Goal: Information Seeking & Learning: Find contact information

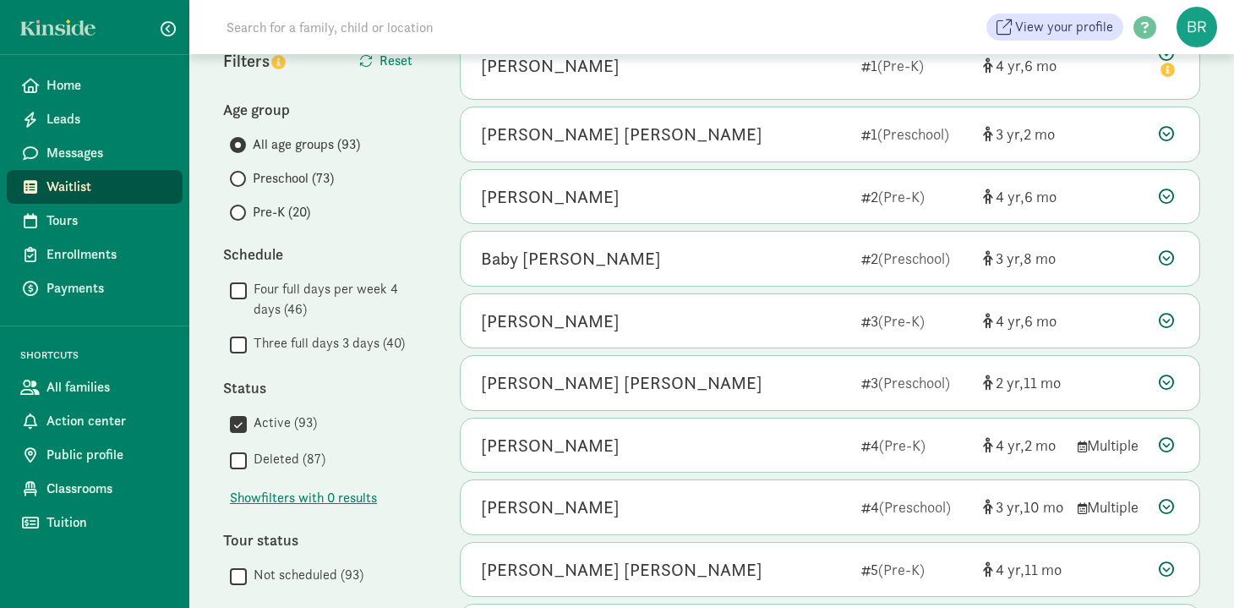
scroll to position [315, 0]
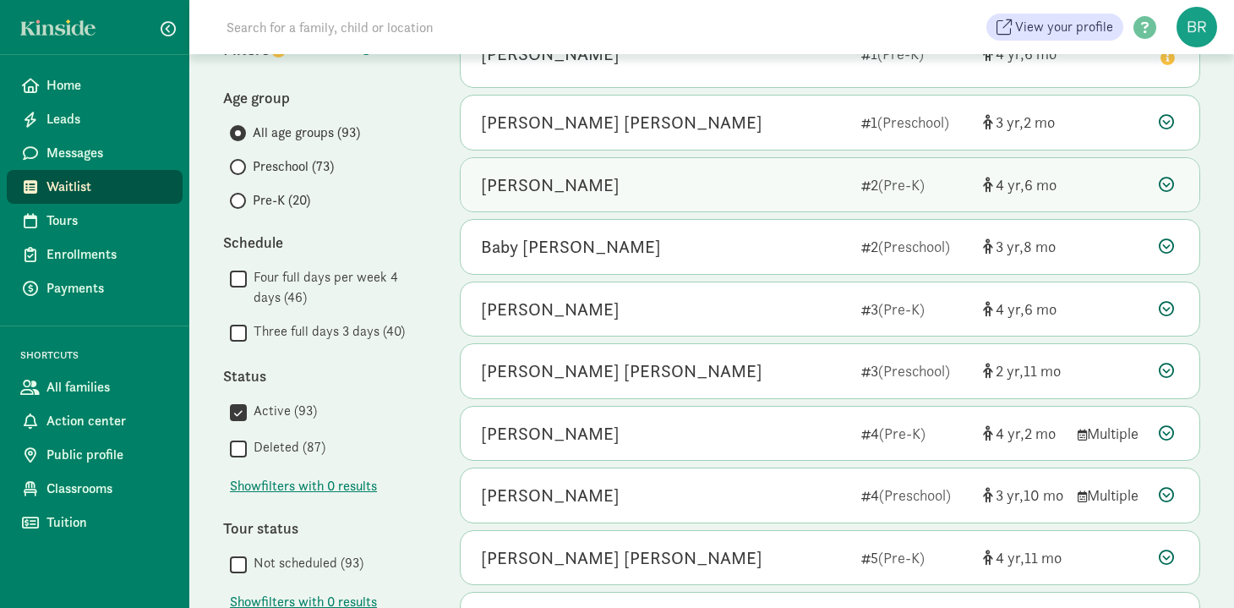
click at [564, 186] on div "[PERSON_NAME]" at bounding box center [550, 185] width 139 height 27
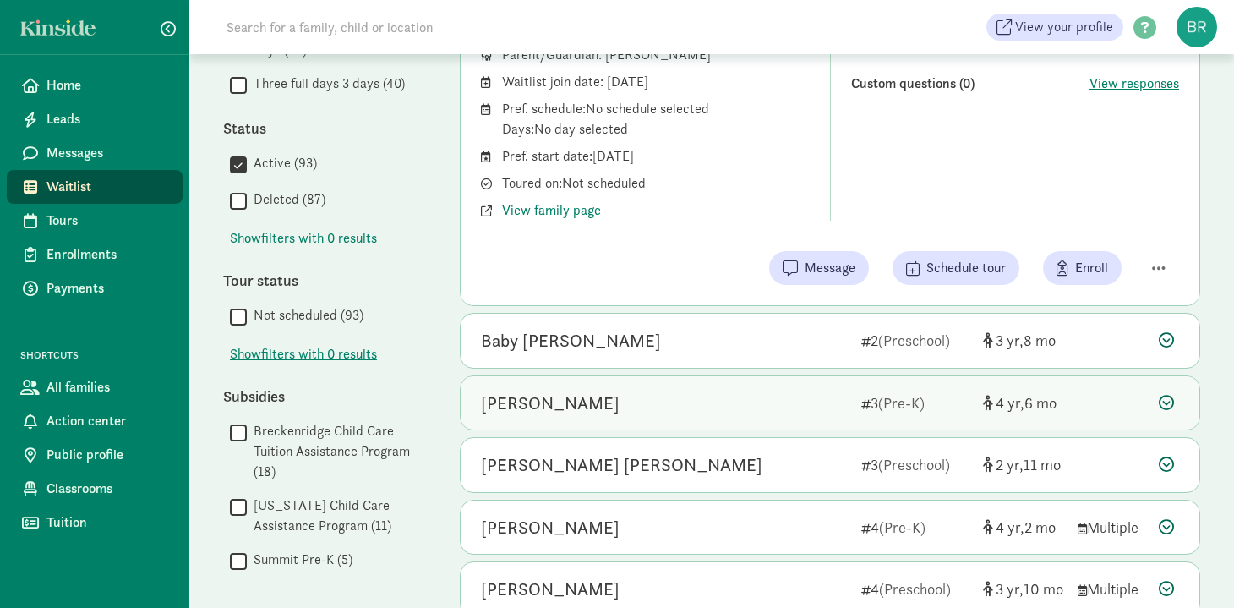
scroll to position [584, 0]
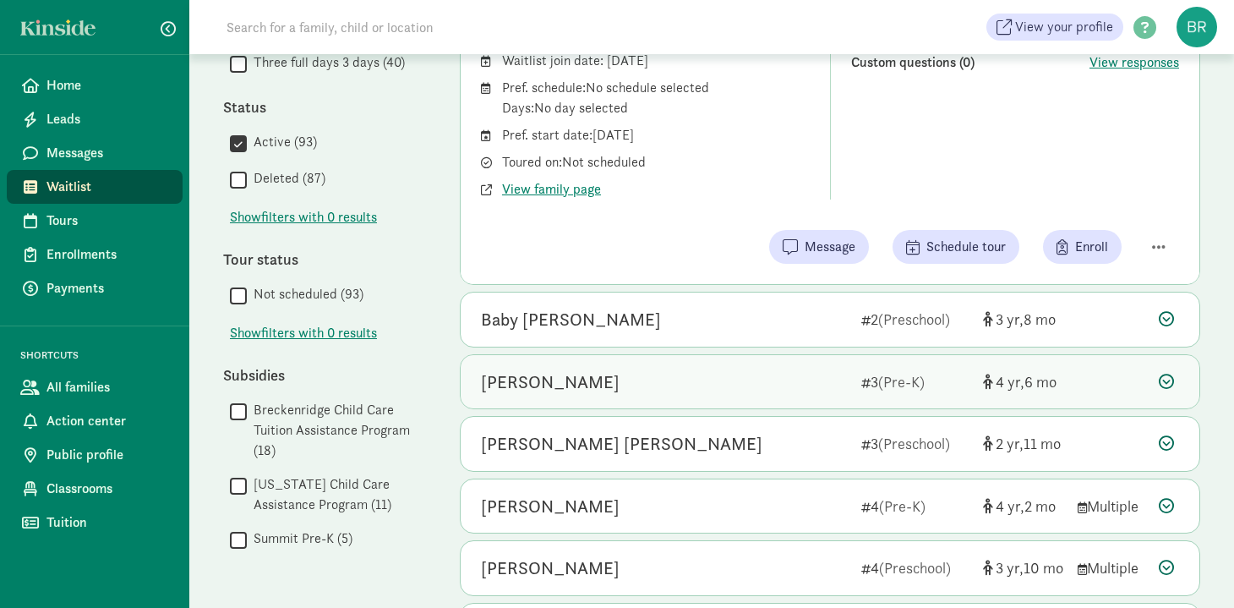
click at [524, 385] on div "[PERSON_NAME]" at bounding box center [550, 381] width 139 height 27
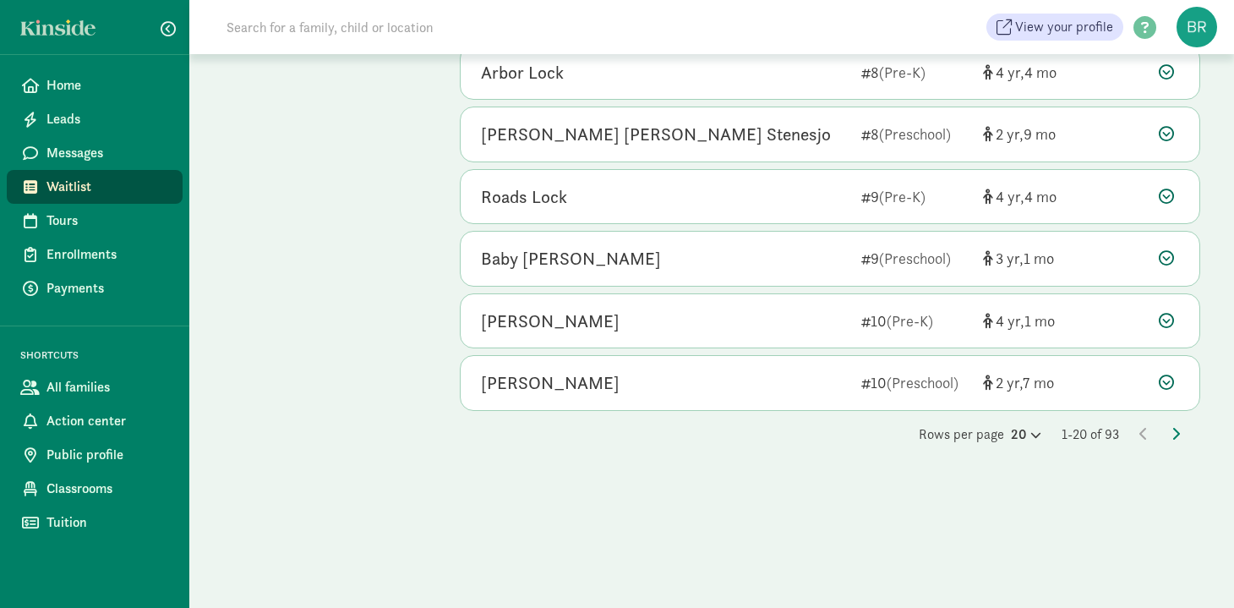
scroll to position [1524, 0]
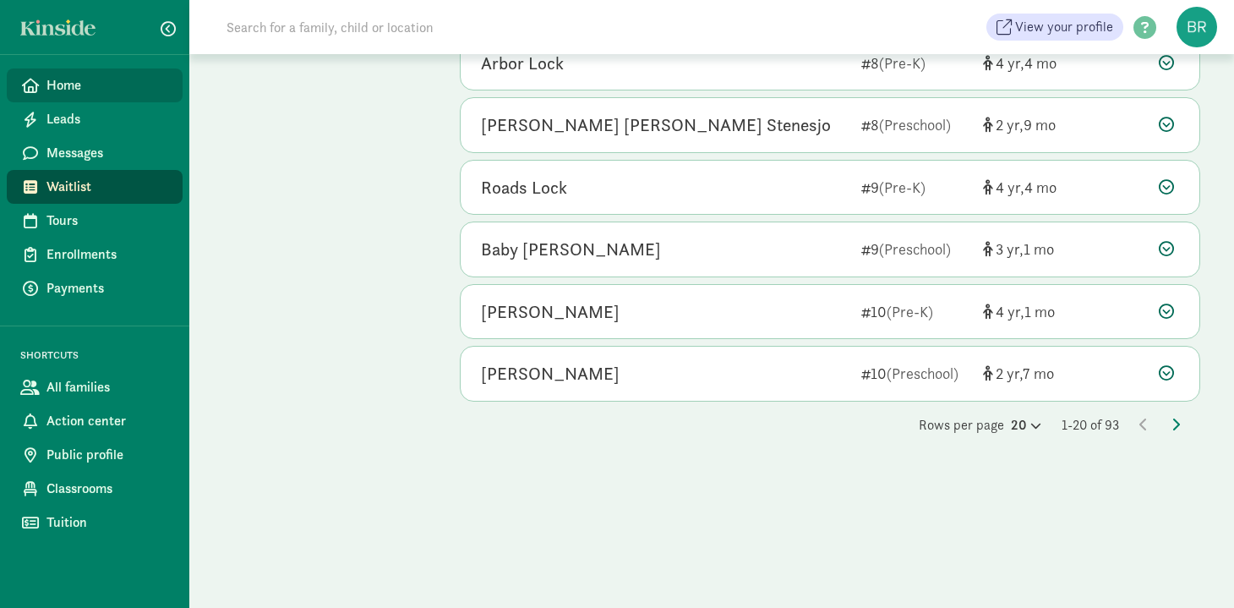
click at [54, 81] on span "Home" at bounding box center [107, 85] width 123 height 20
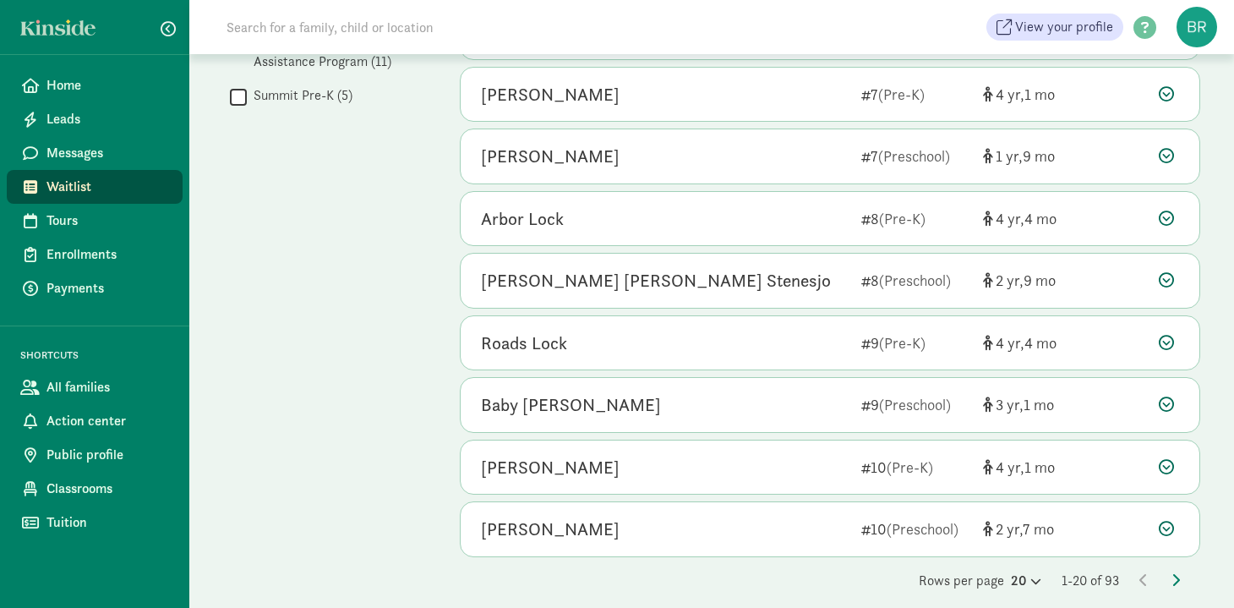
scroll to position [905, 0]
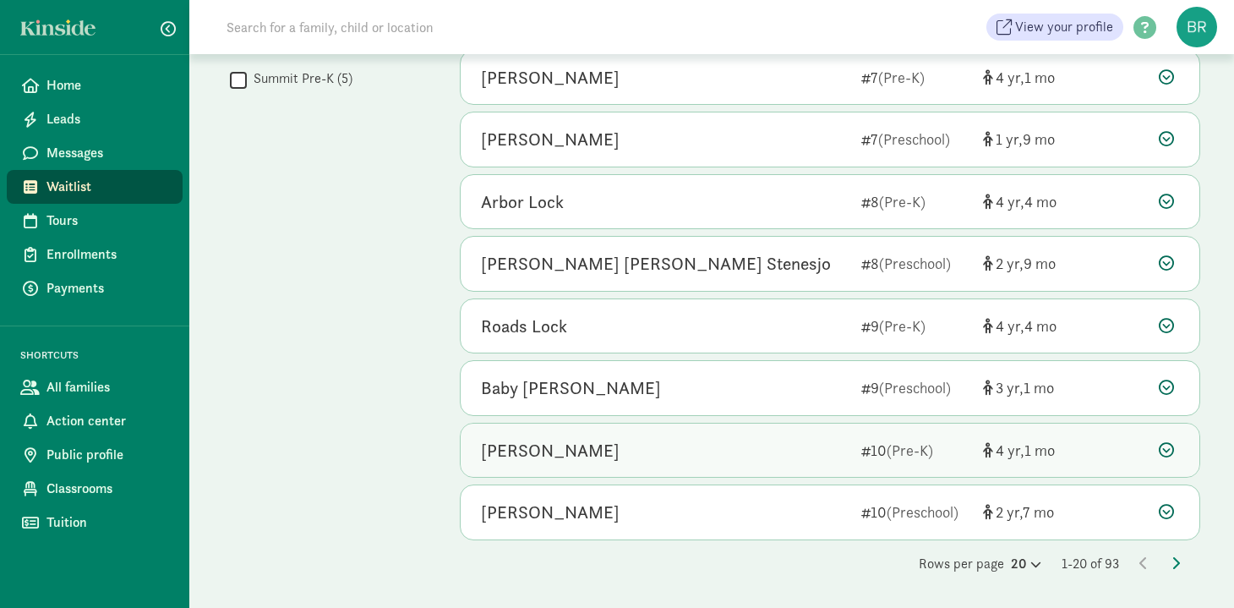
click at [1166, 442] on icon at bounding box center [1166, 449] width 15 height 15
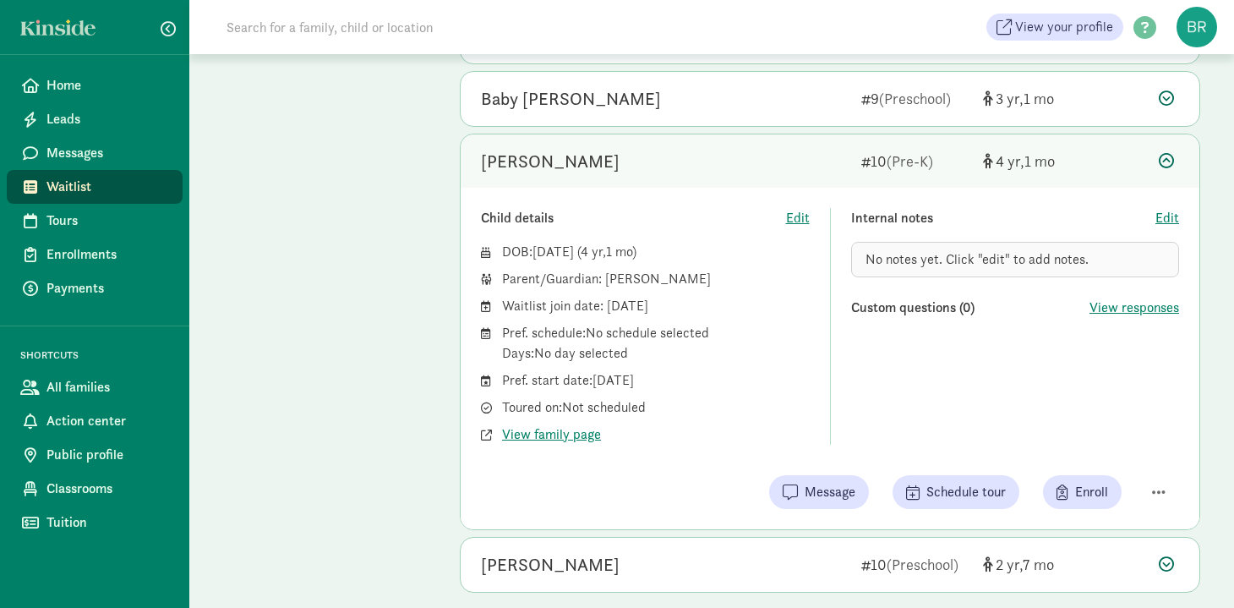
scroll to position [1198, 0]
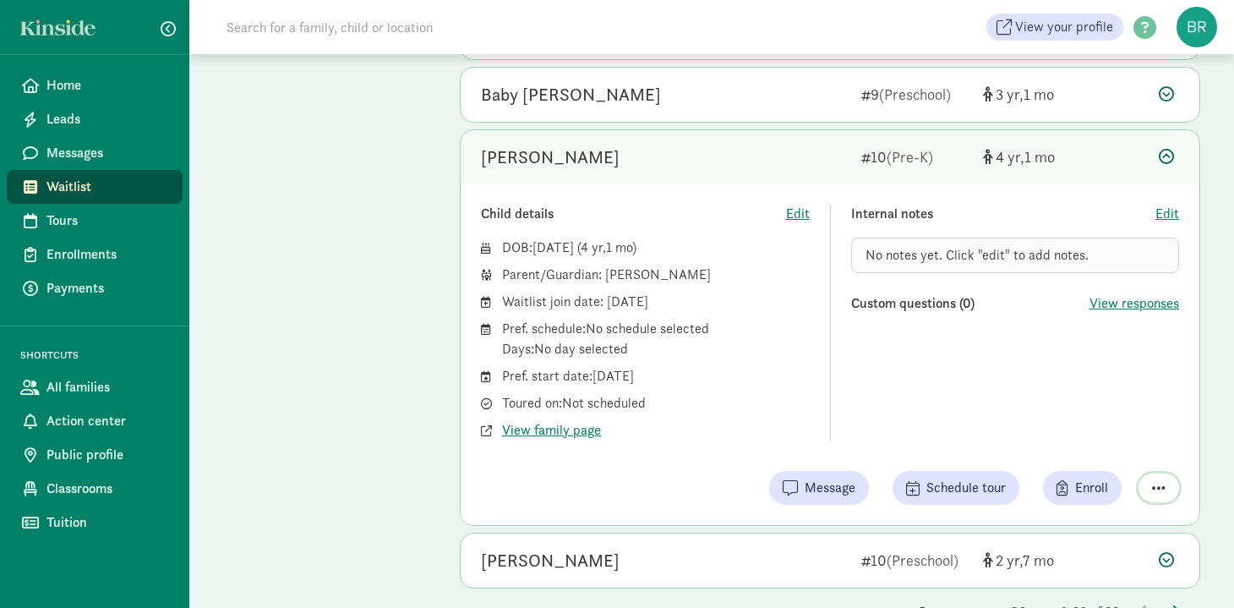
click at [1161, 491] on span "button" at bounding box center [1159, 487] width 14 height 15
click at [1116, 446] on div "Remove from list" at bounding box center [1099, 444] width 131 height 20
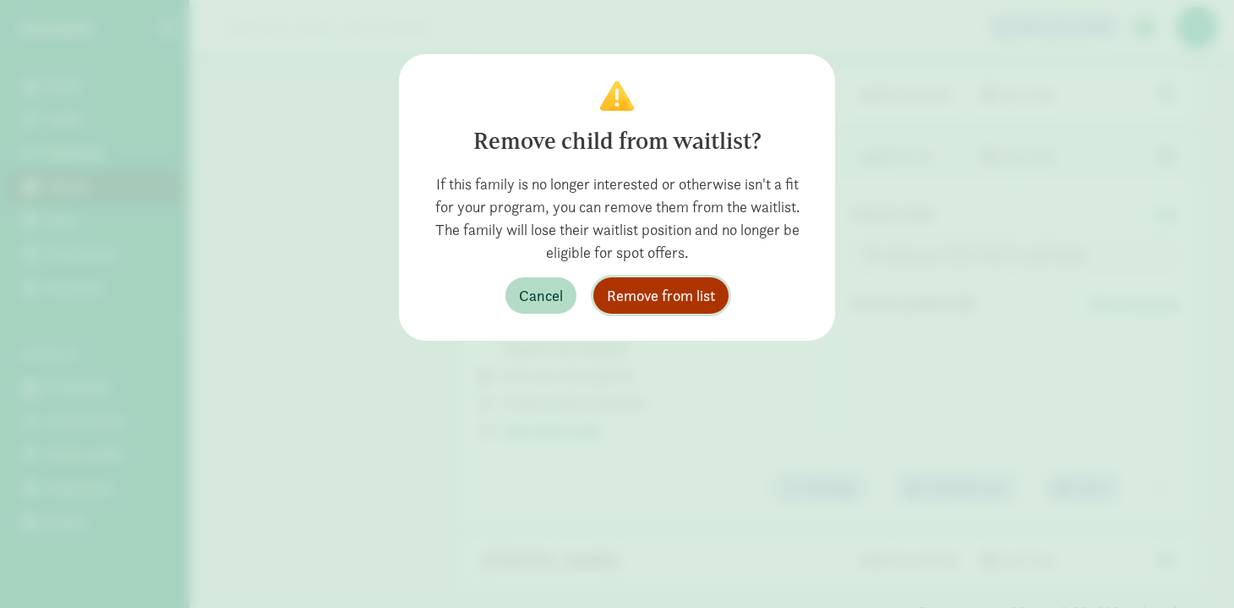
click at [659, 294] on span "Remove from list" at bounding box center [661, 295] width 108 height 23
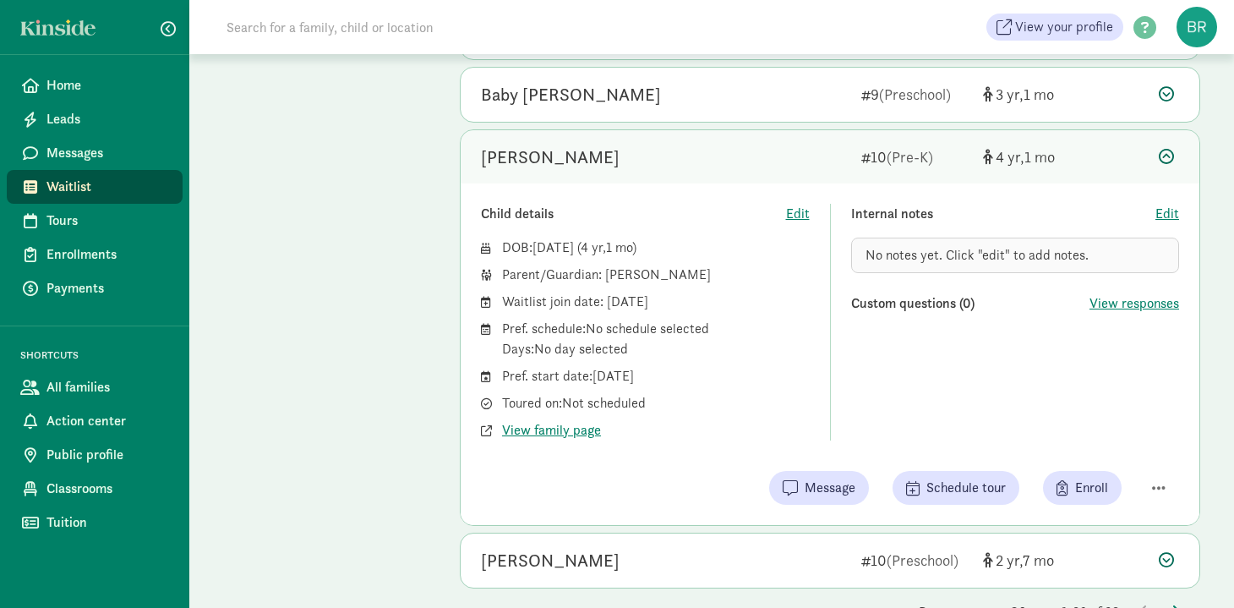
scroll to position [843, 0]
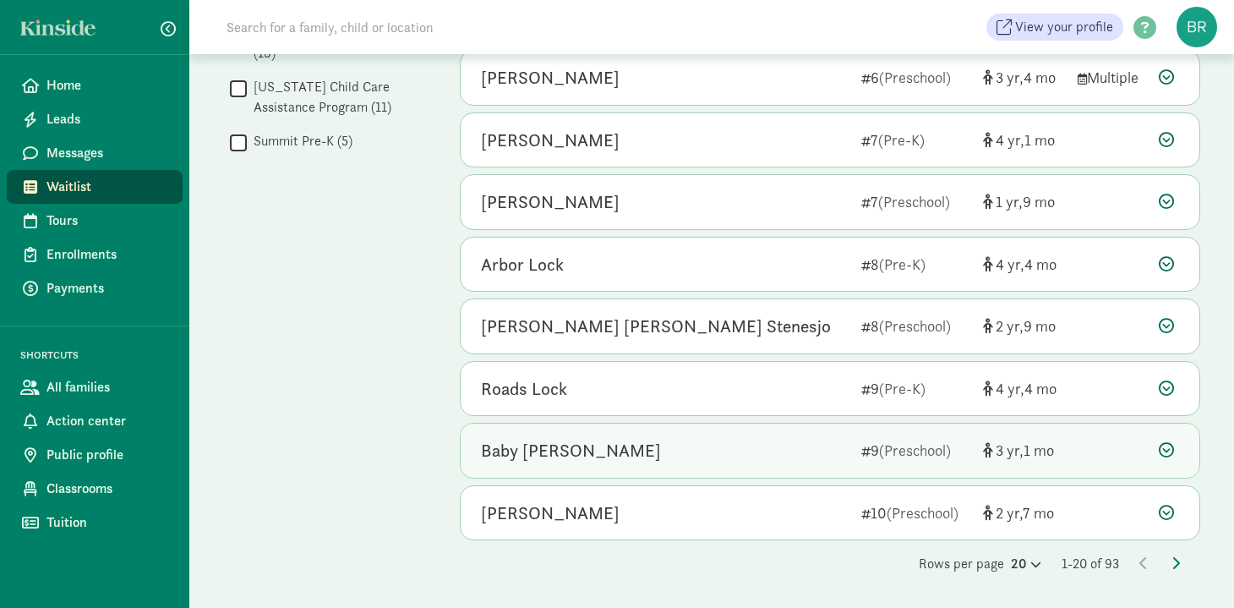
click at [687, 454] on div "Baby [PERSON_NAME]" at bounding box center [664, 450] width 367 height 27
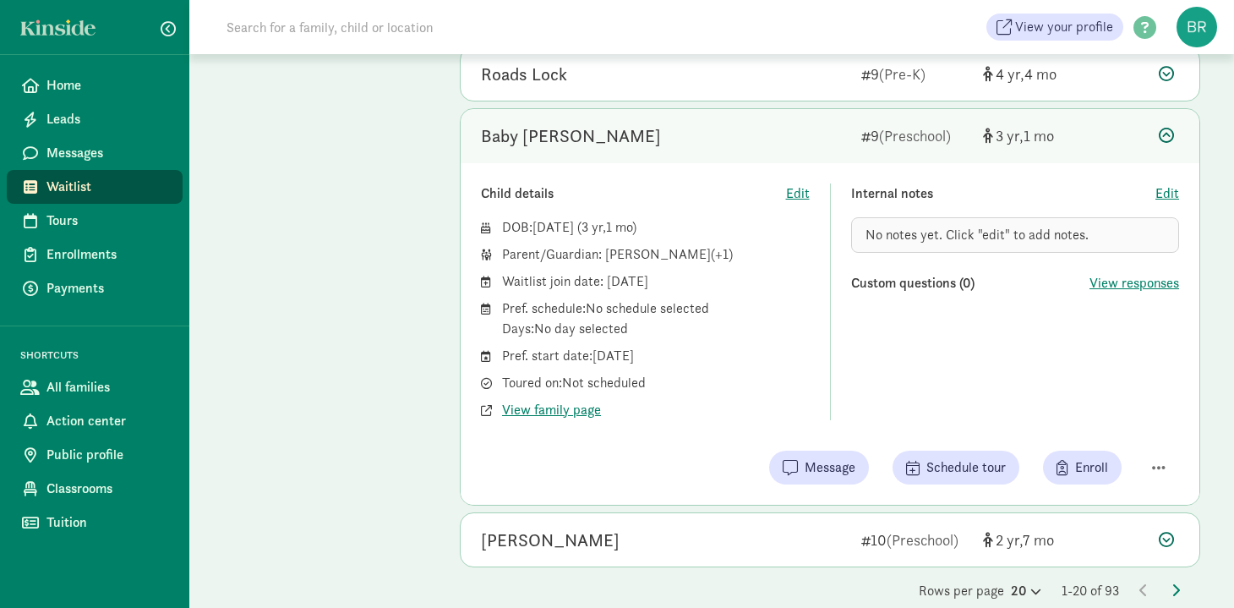
scroll to position [1184, 0]
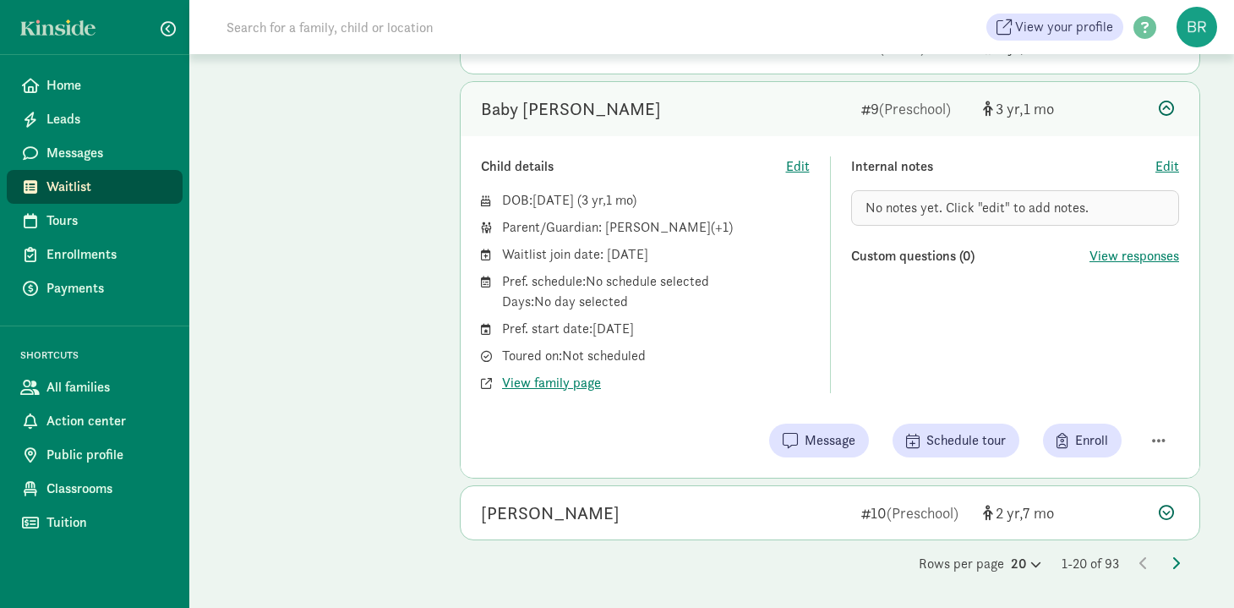
click at [1159, 104] on icon at bounding box center [1166, 108] width 15 height 15
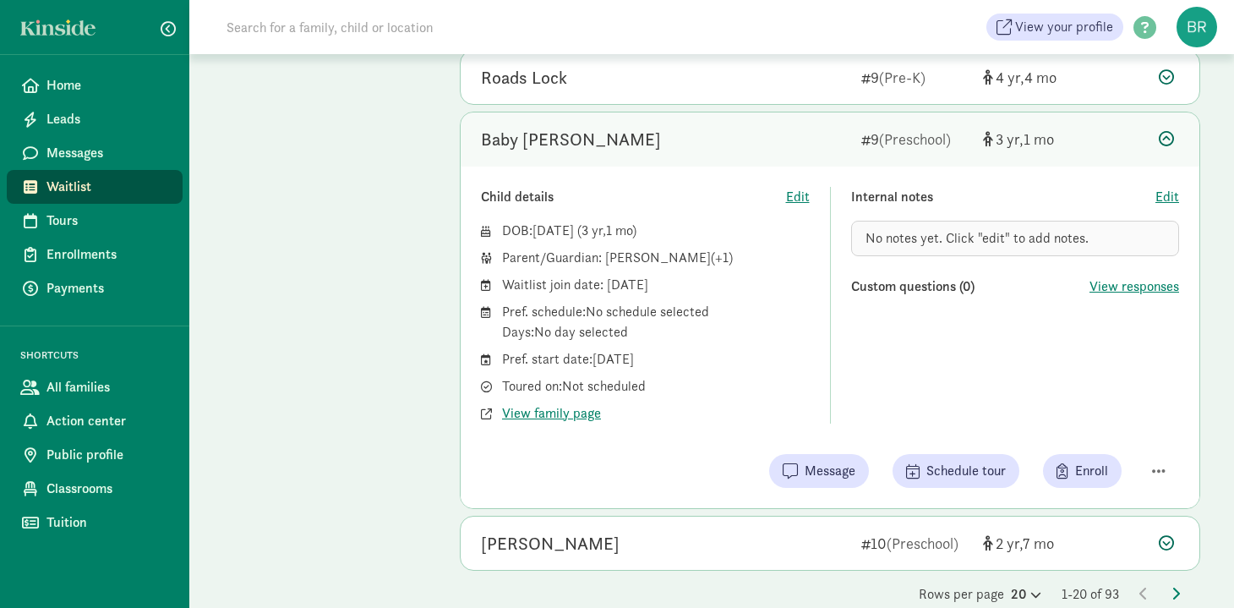
scroll to position [843, 0]
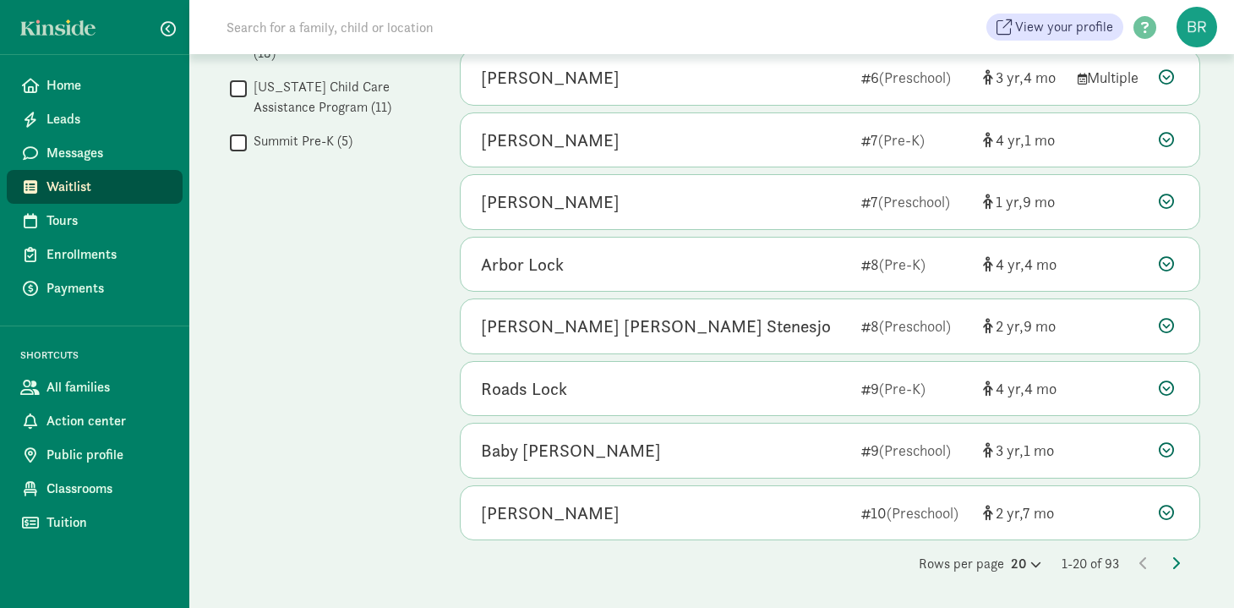
click at [1045, 572] on div "Rows per page 20 1-20 of 93" at bounding box center [830, 564] width 740 height 20
click at [1017, 566] on div "20" at bounding box center [1026, 564] width 30 height 20
click at [990, 547] on div "100" at bounding box center [985, 550] width 80 height 20
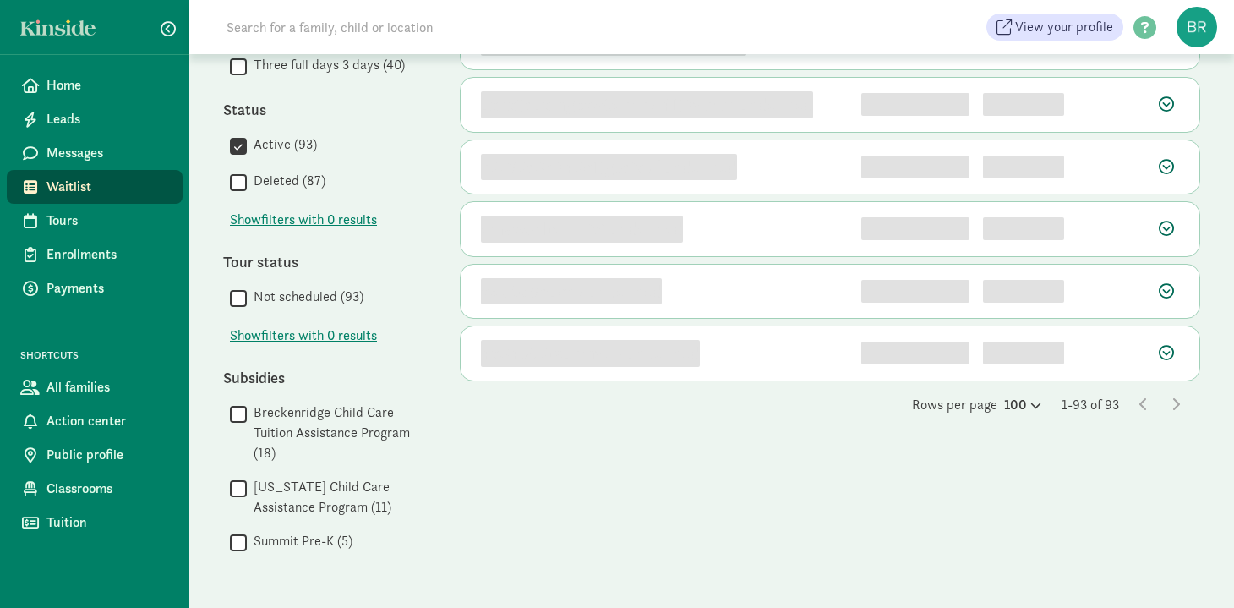
scroll to position [0, 0]
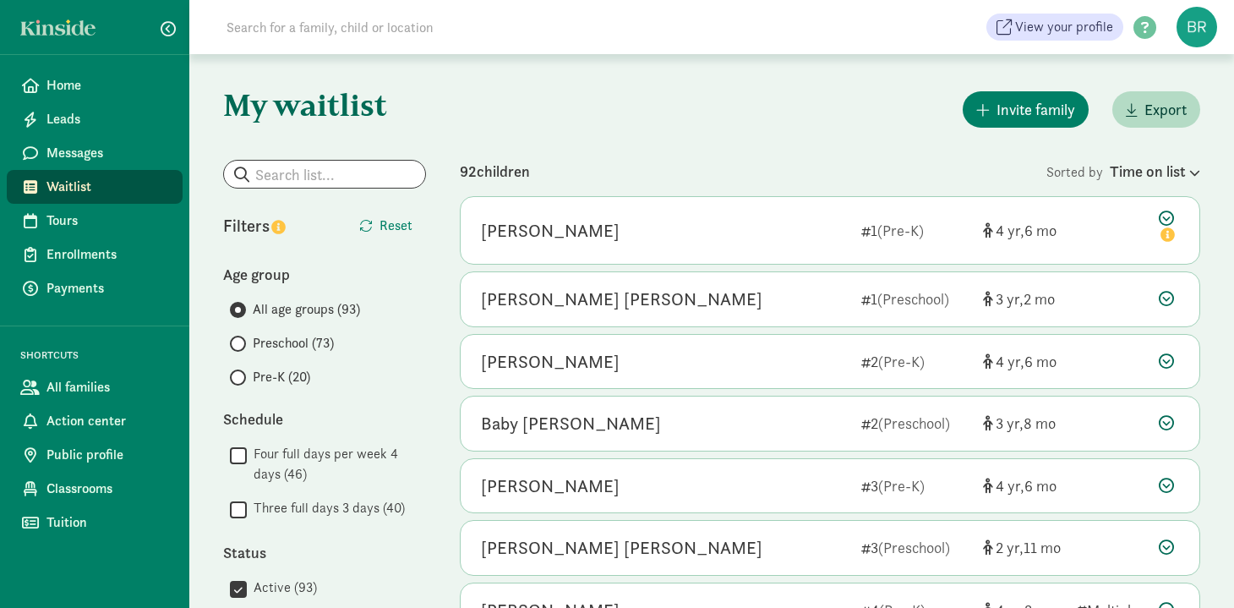
click at [387, 384] on label "Pre-K (20)" at bounding box center [328, 377] width 196 height 20
click at [241, 383] on input "Pre-K (20)" at bounding box center [235, 377] width 11 height 11
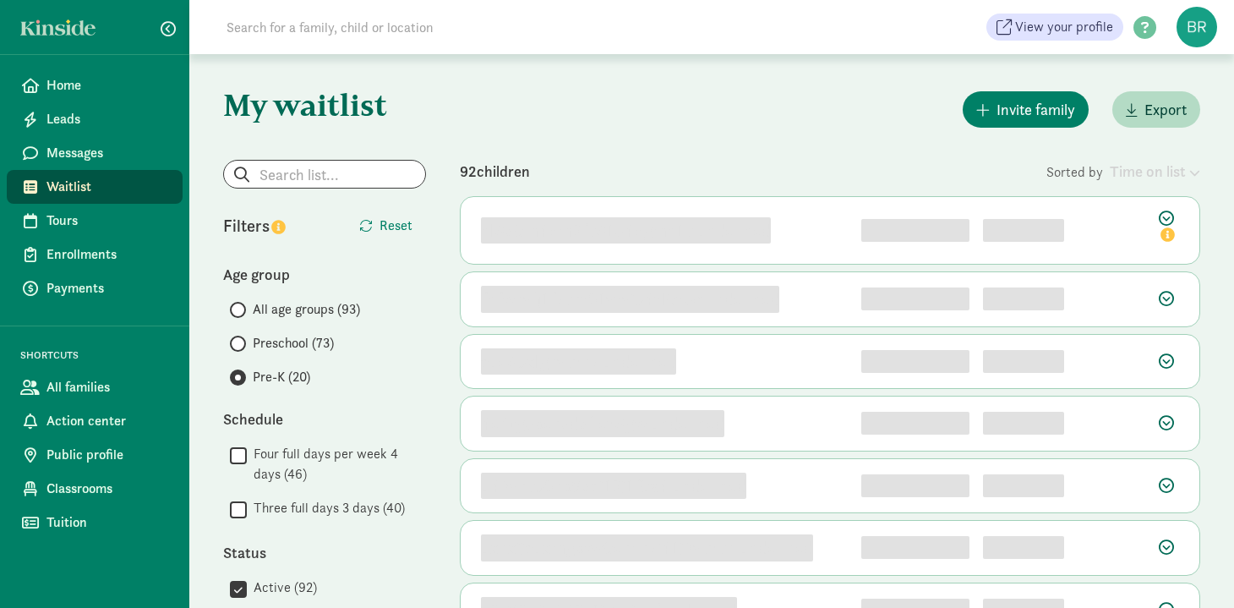
click at [387, 384] on label "Pre-K (20)" at bounding box center [328, 377] width 196 height 20
click at [241, 383] on input "Pre-K (20)" at bounding box center [235, 377] width 11 height 11
click at [387, 385] on label "Pre-K (20)" at bounding box center [328, 377] width 196 height 20
click at [241, 383] on input "Pre-K (20)" at bounding box center [235, 377] width 11 height 11
click at [431, 204] on div "My waitlist Invite family Export Show filters Pre-K Reset Filters Reset Age gro…" at bounding box center [711, 552] width 1045 height 996
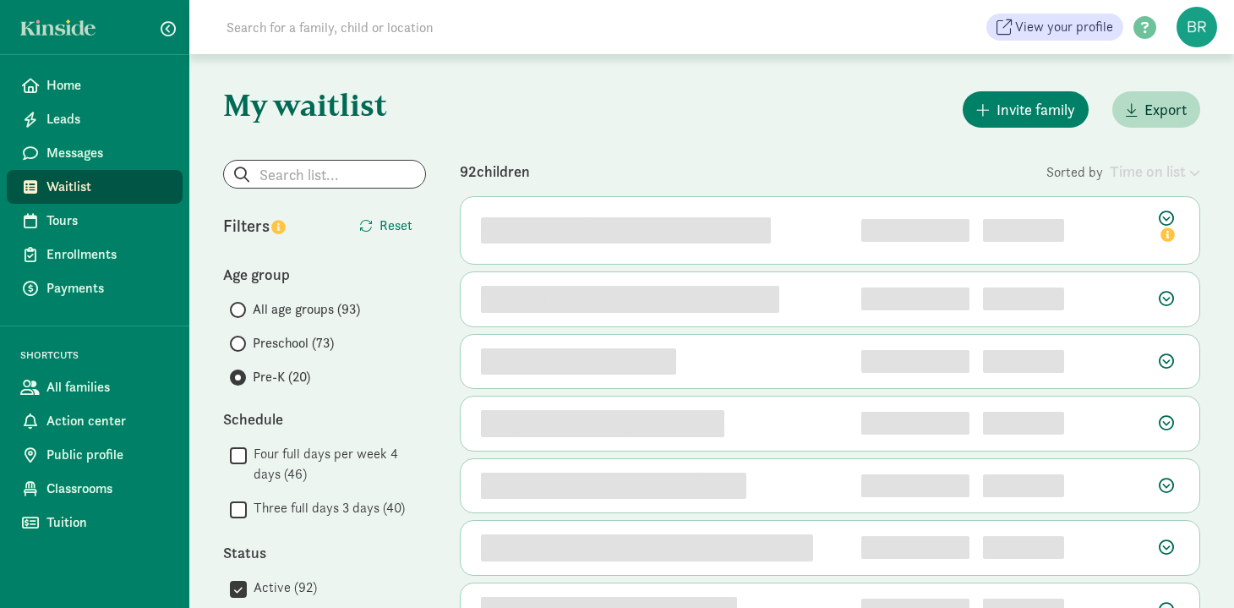
click at [462, 127] on div "Invite family Export" at bounding box center [830, 109] width 740 height 43
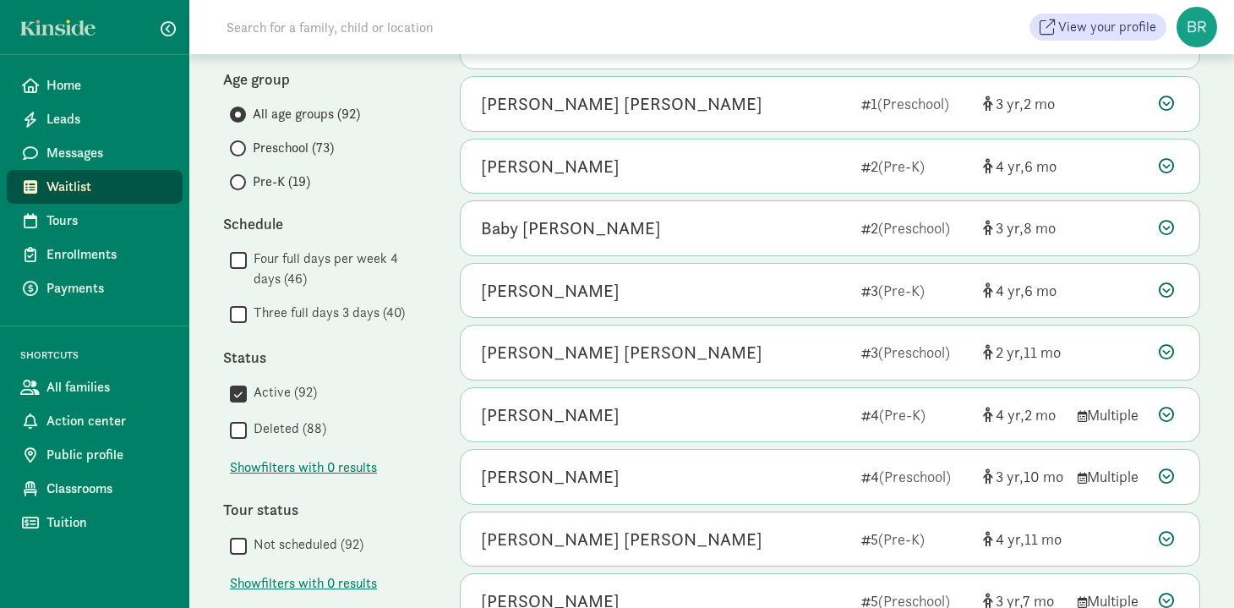
scroll to position [217, 0]
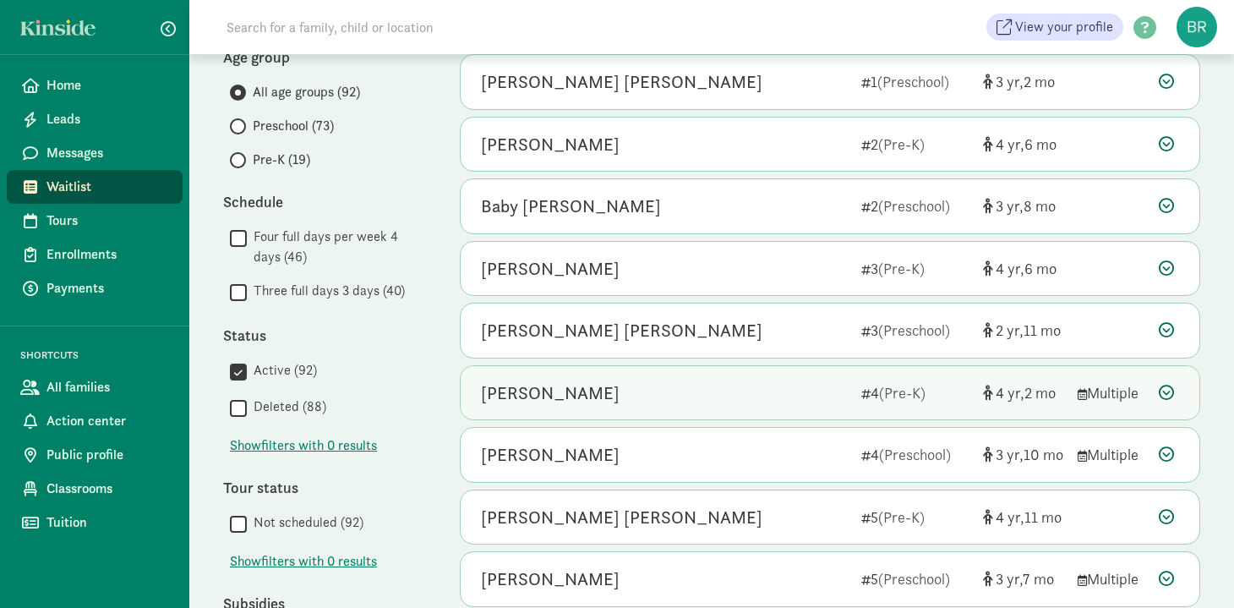
click at [1168, 397] on icon at bounding box center [1166, 392] width 15 height 15
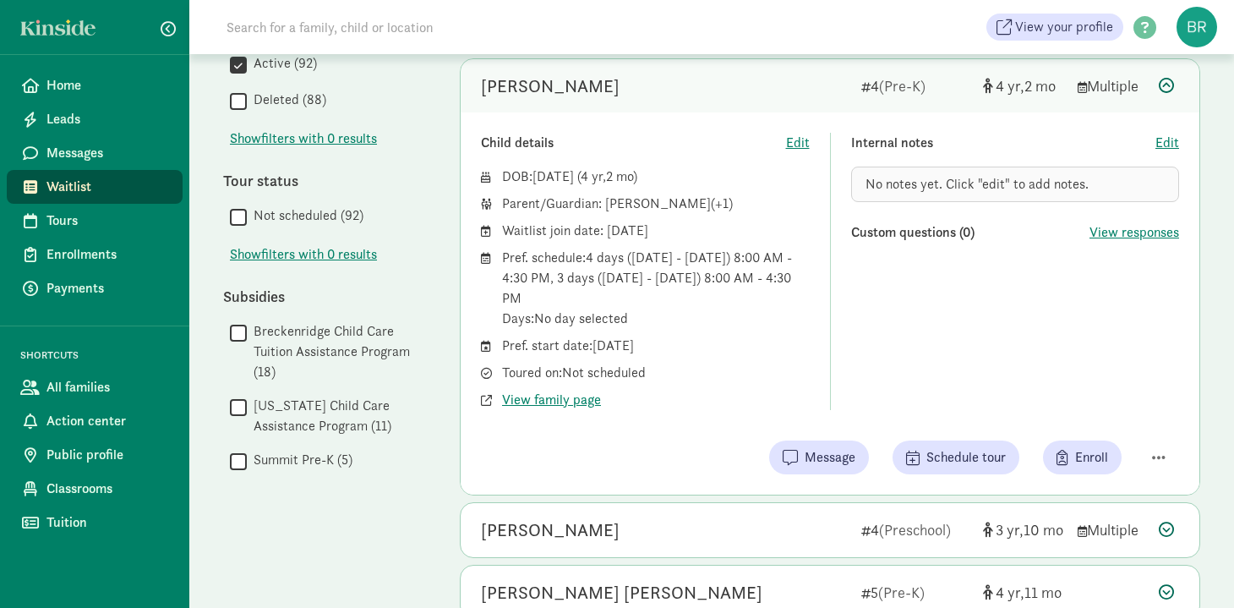
scroll to position [535, 0]
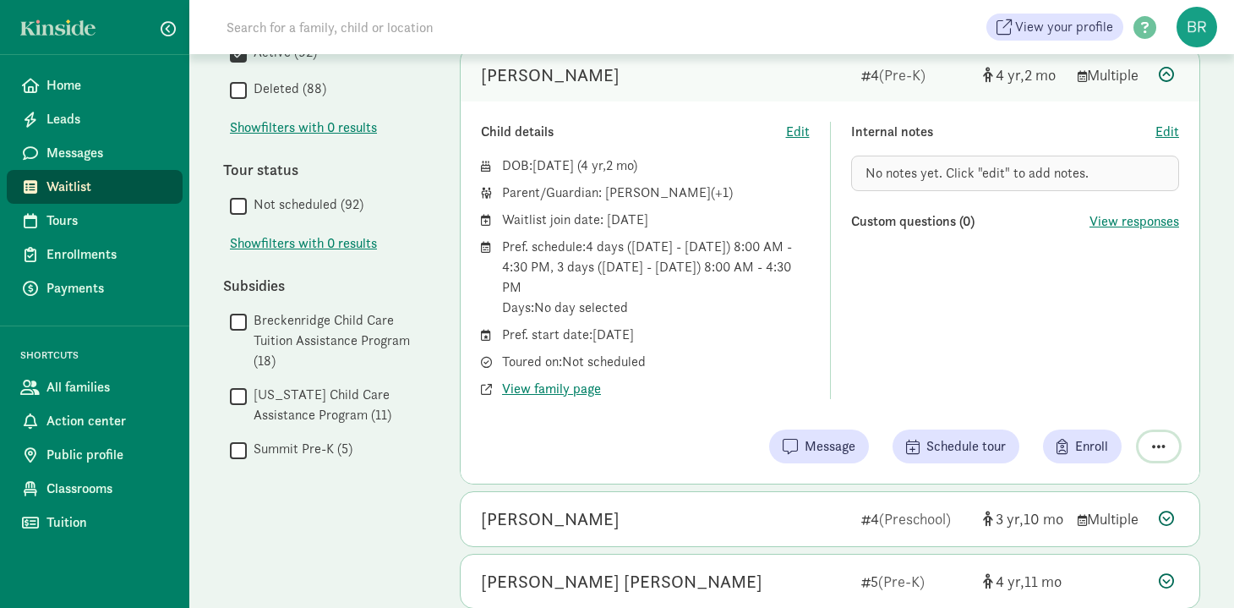
click at [1153, 445] on span "button" at bounding box center [1159, 446] width 14 height 15
click at [1101, 447] on span "Enroll" at bounding box center [1091, 446] width 33 height 20
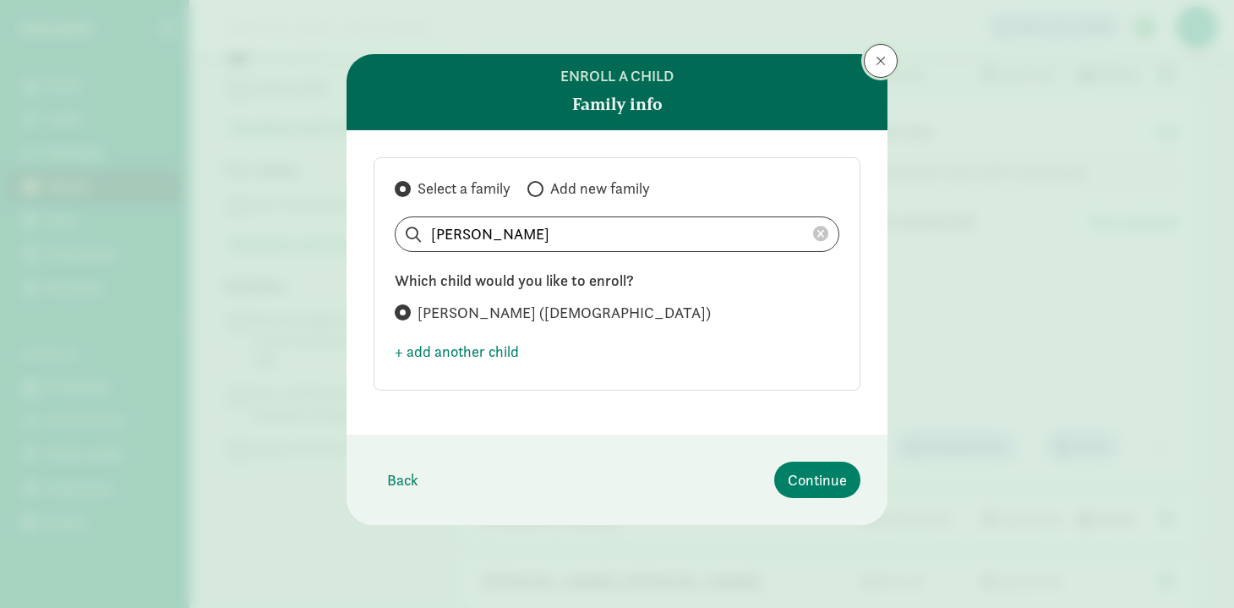
click at [875, 66] on span at bounding box center [880, 61] width 10 height 14
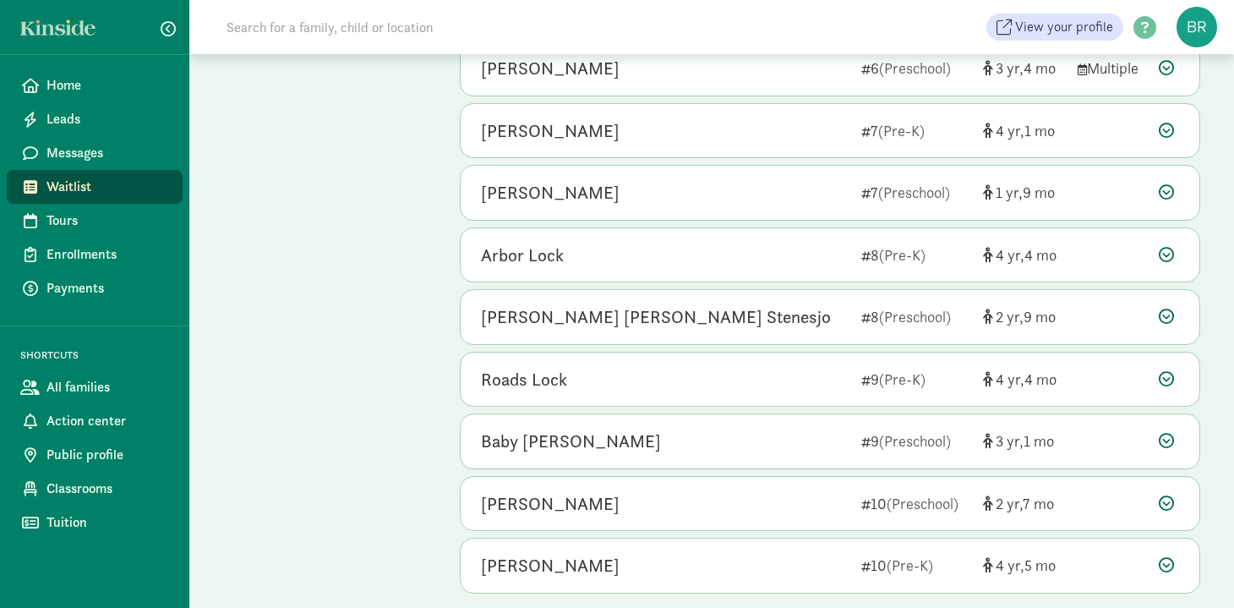
scroll to position [1287, 0]
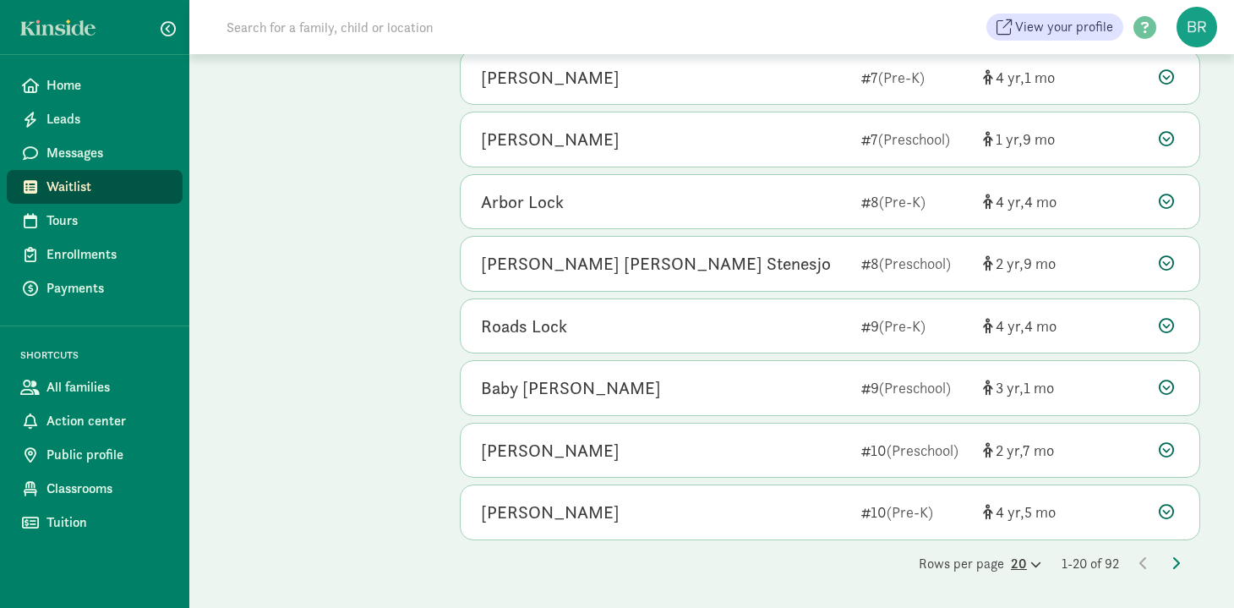
click at [1012, 565] on div "20" at bounding box center [1026, 564] width 30 height 20
click at [996, 554] on div "100" at bounding box center [985, 550] width 80 height 20
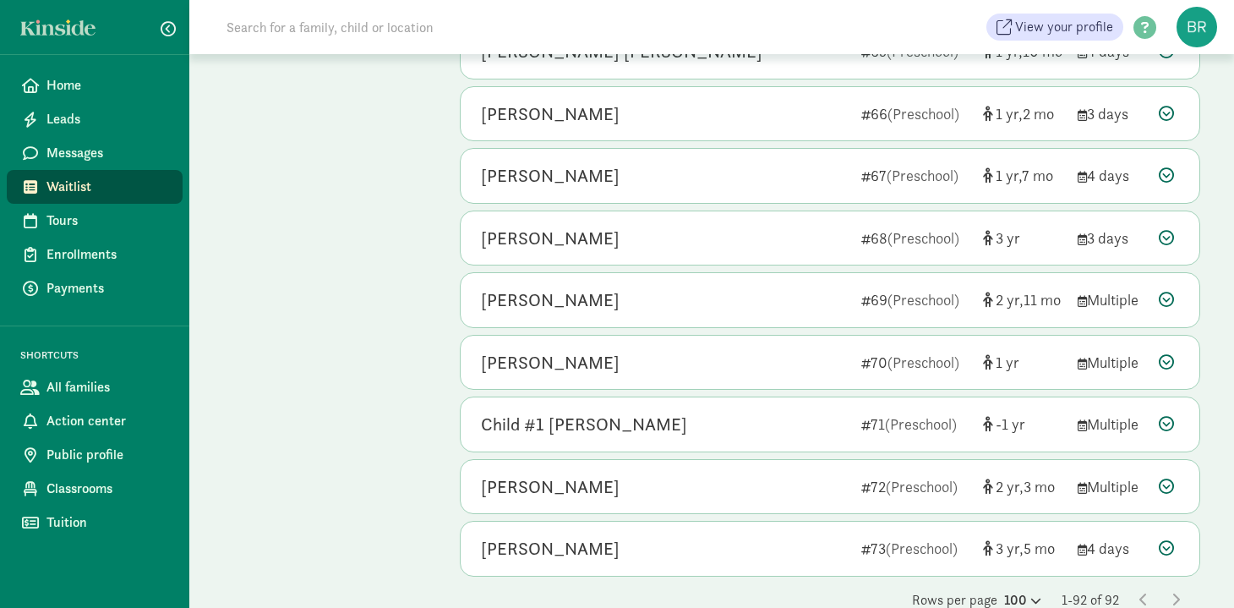
scroll to position [5348, 0]
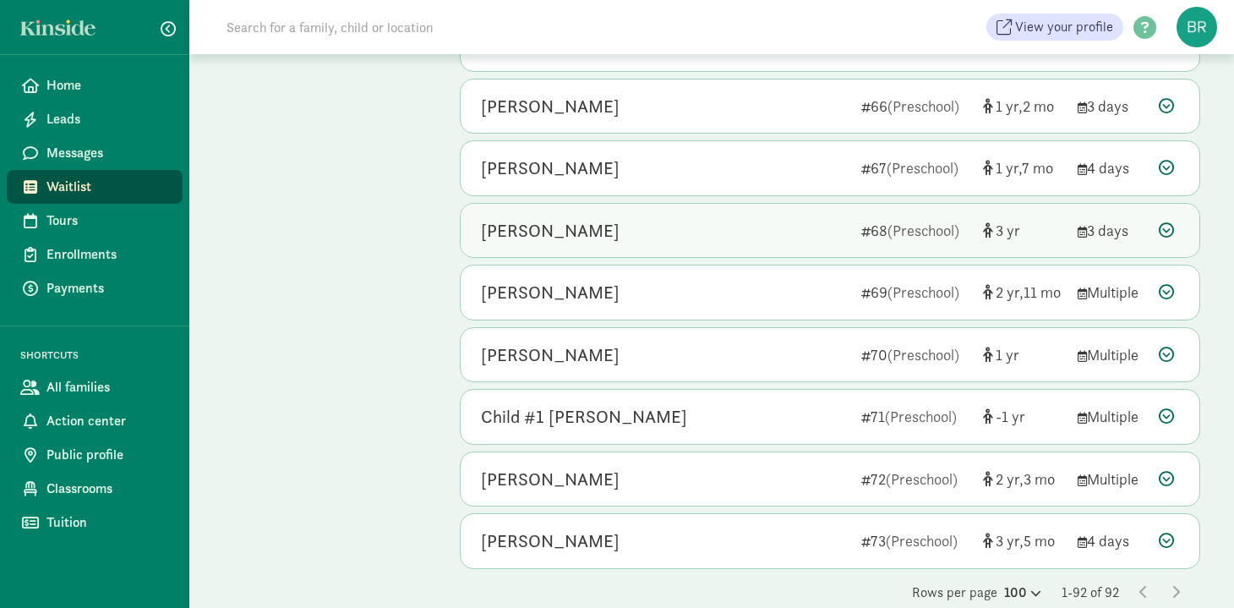
click at [738, 229] on div "[PERSON_NAME]" at bounding box center [664, 230] width 367 height 27
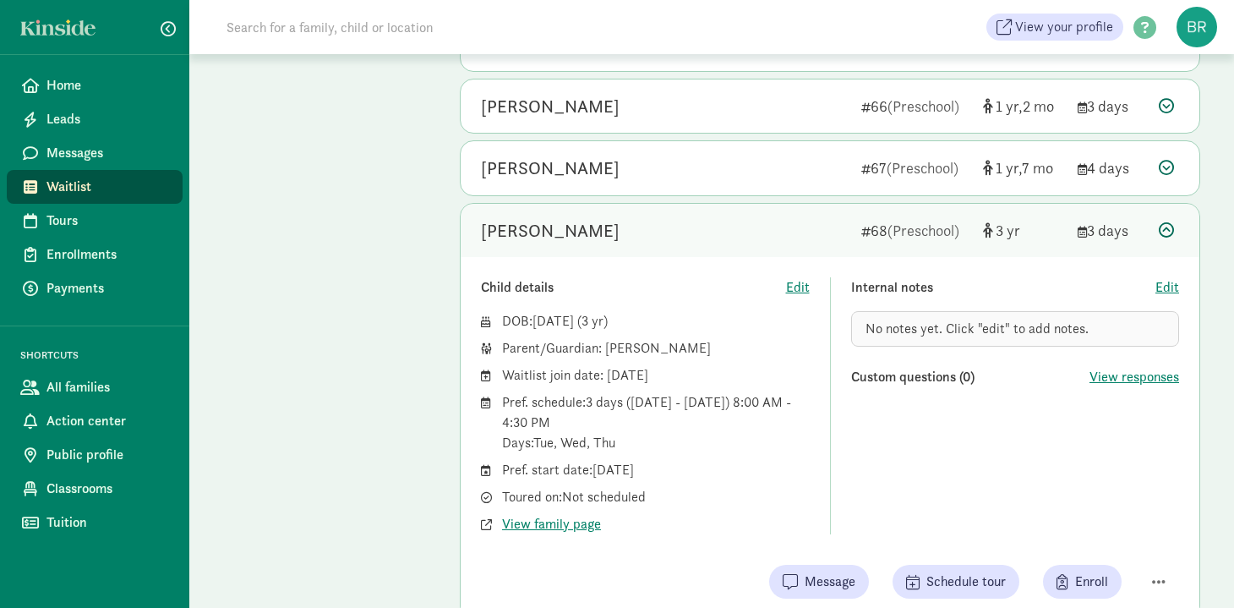
scroll to position [5364, 0]
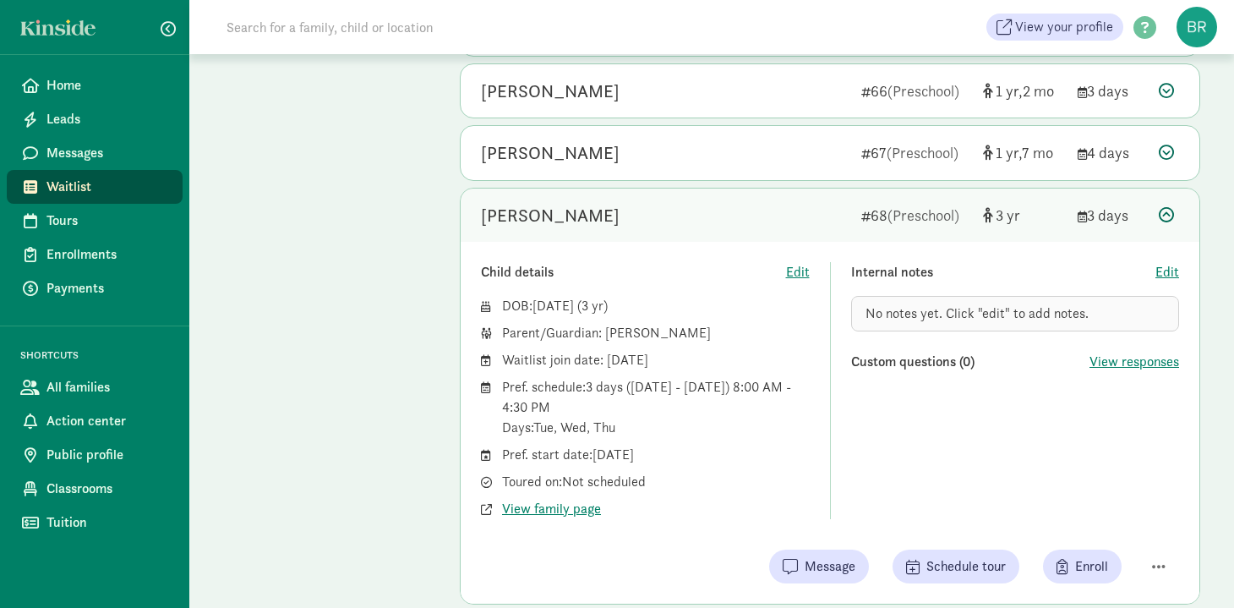
click at [1161, 217] on icon at bounding box center [1166, 214] width 15 height 15
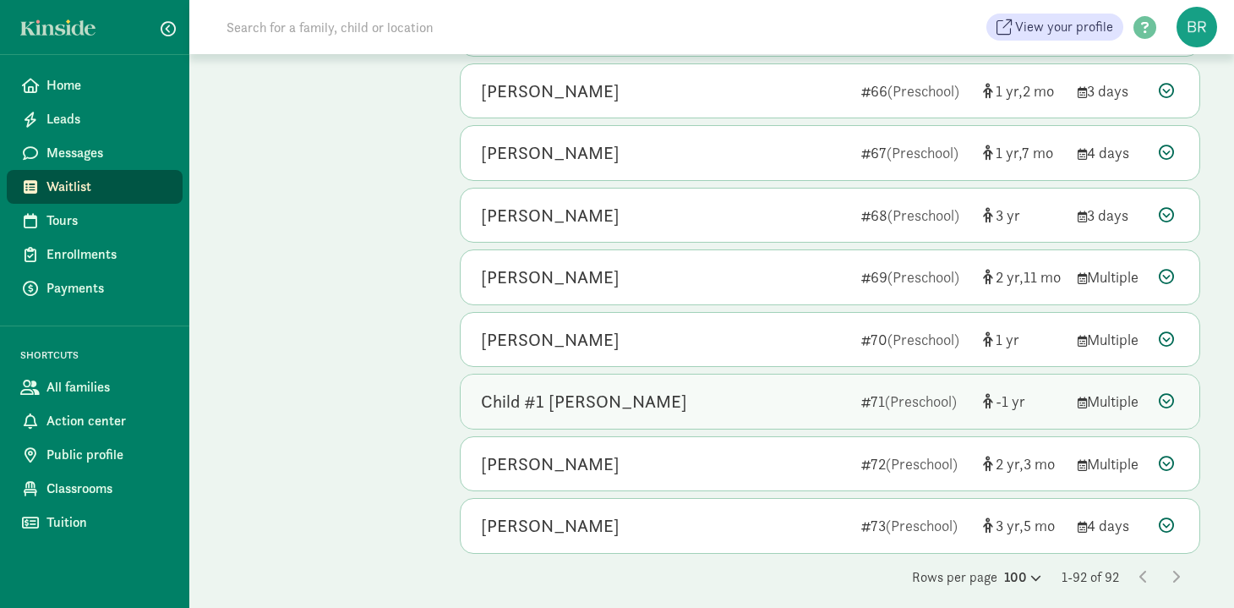
scroll to position [5377, 0]
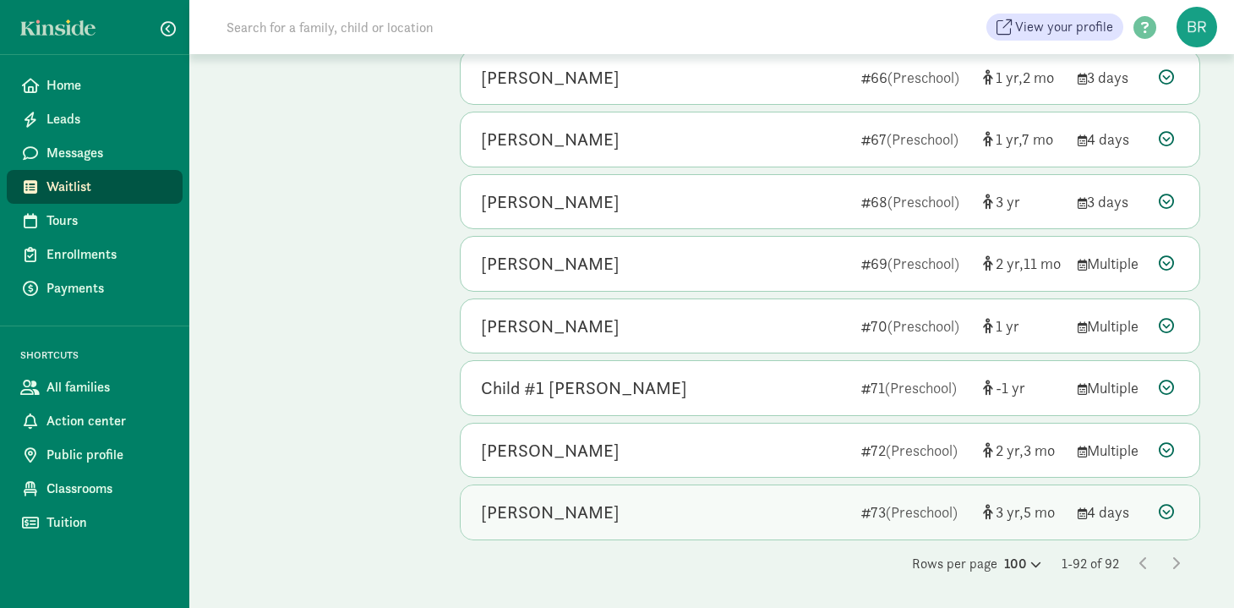
click at [748, 508] on div "[PERSON_NAME]" at bounding box center [664, 512] width 367 height 27
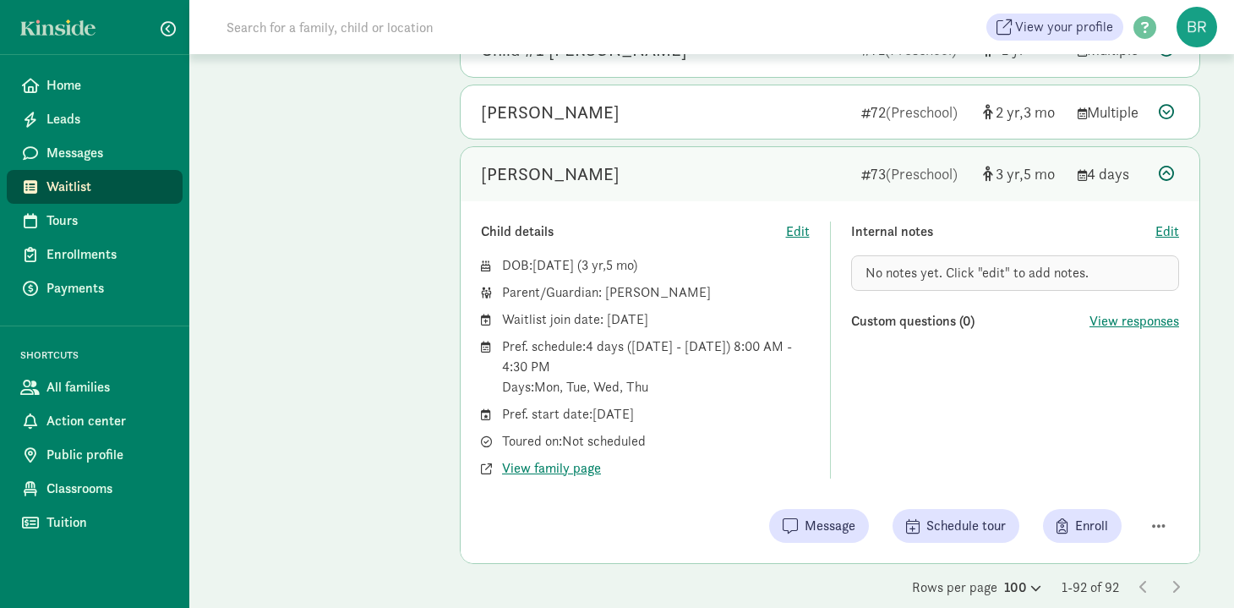
scroll to position [5739, 0]
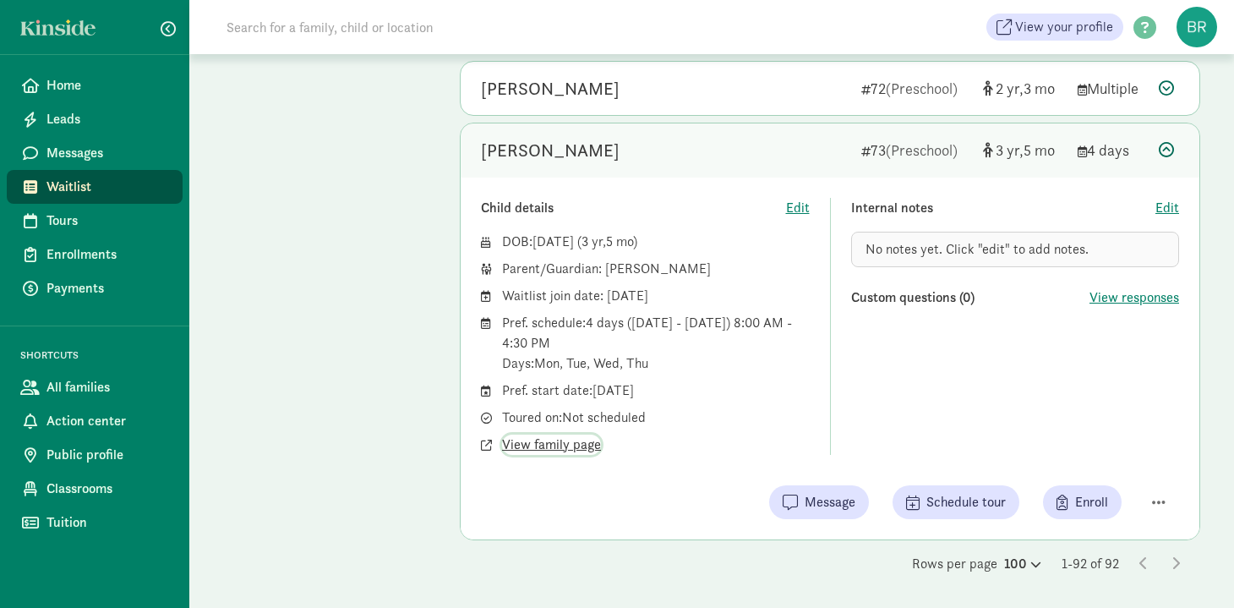
click at [561, 443] on span "View family page" at bounding box center [551, 444] width 99 height 20
click at [49, 94] on span "Home" at bounding box center [107, 85] width 123 height 20
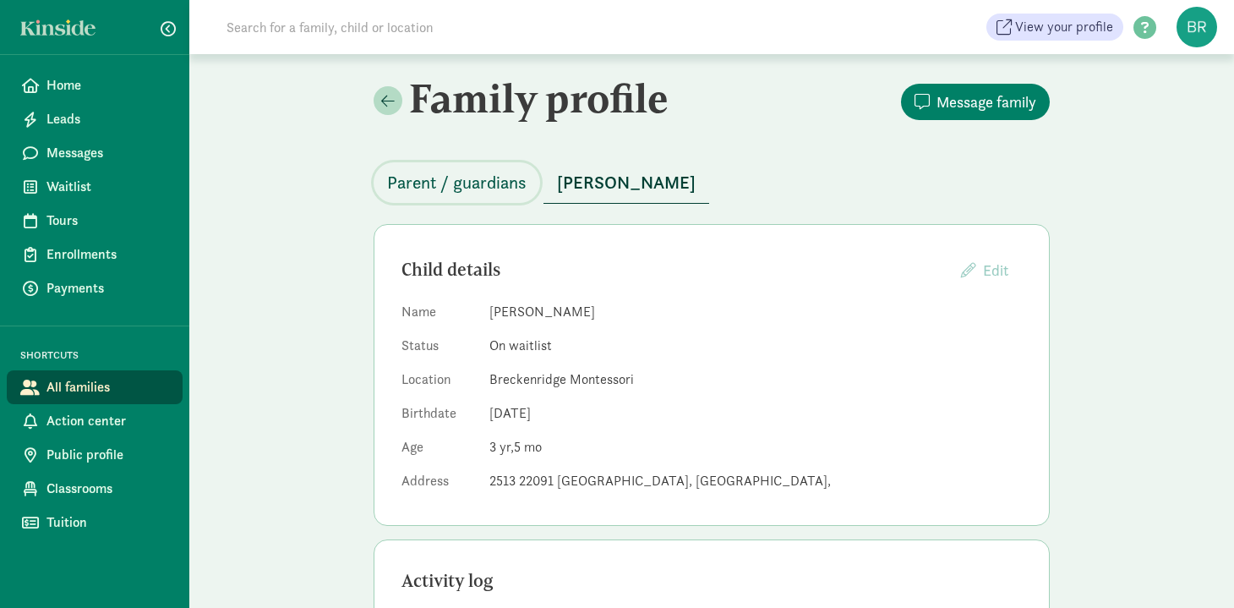
click at [453, 174] on span "Parent / guardians" at bounding box center [456, 182] width 139 height 27
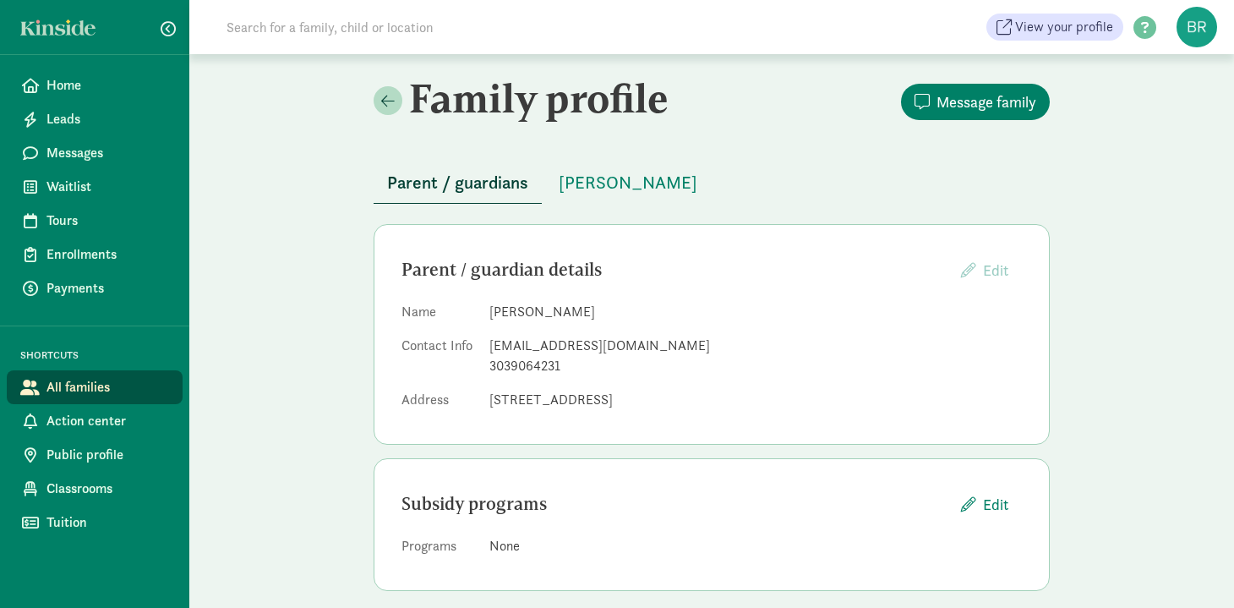
scroll to position [16, 0]
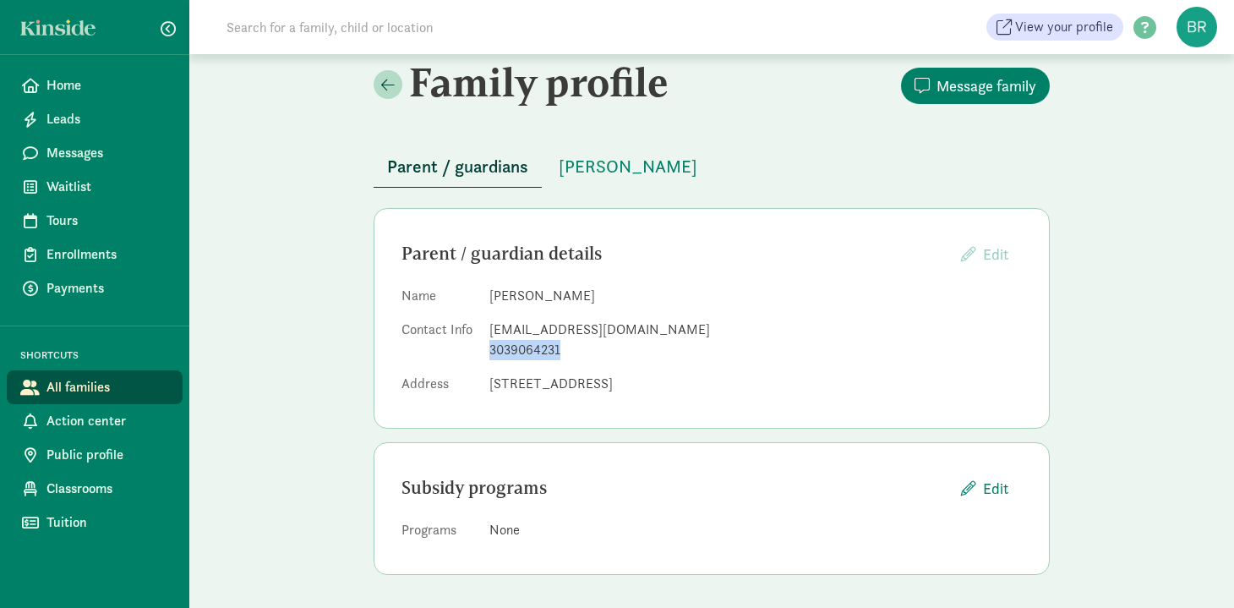
drag, startPoint x: 491, startPoint y: 349, endPoint x: 577, endPoint y: 348, distance: 86.2
click at [577, 348] on div "3039064231" at bounding box center [755, 350] width 532 height 20
copy div "3039064231"
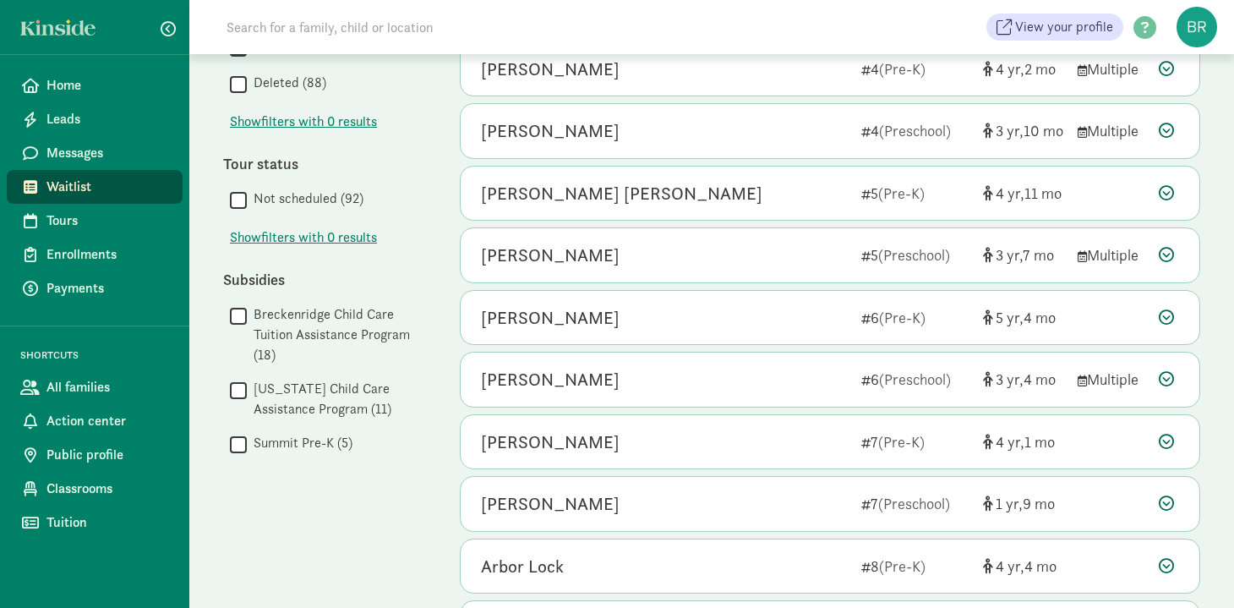
scroll to position [905, 0]
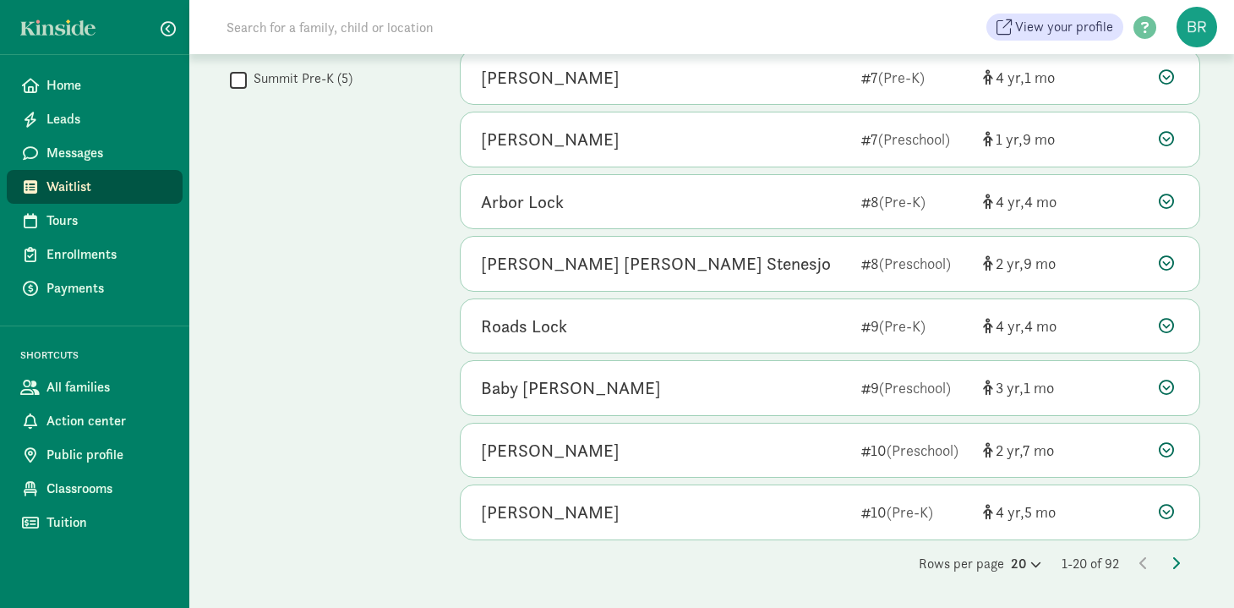
click at [1004, 565] on div "20" at bounding box center [1022, 564] width 37 height 20
click at [1017, 567] on div "20" at bounding box center [1026, 564] width 30 height 20
click at [998, 548] on div "100" at bounding box center [985, 550] width 80 height 20
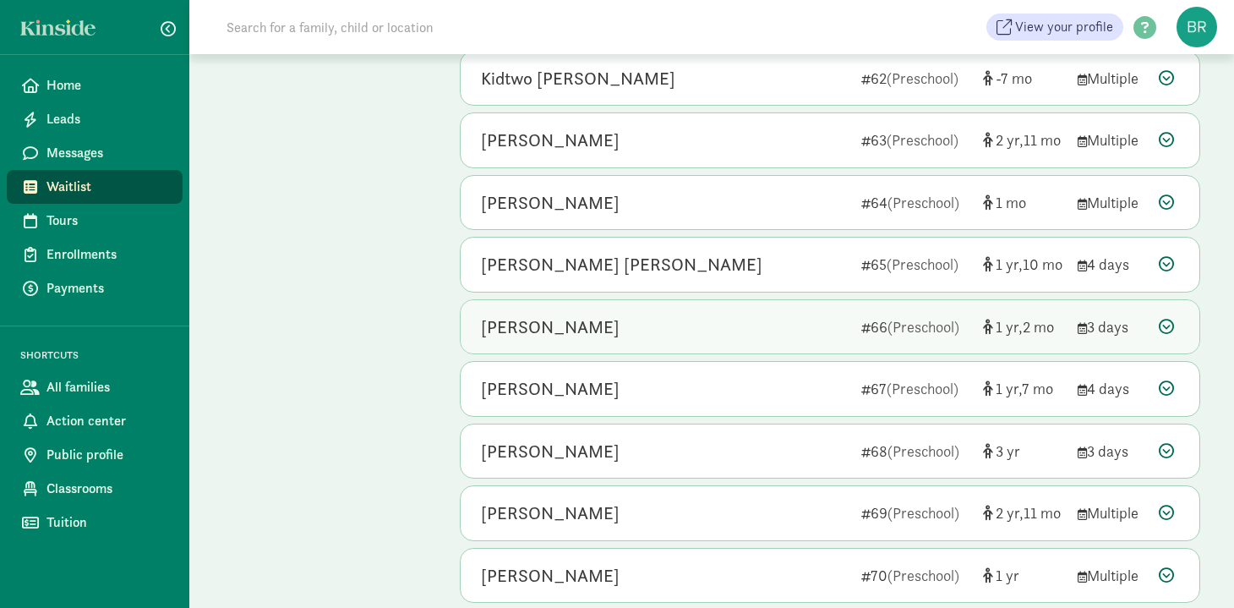
scroll to position [5124, 0]
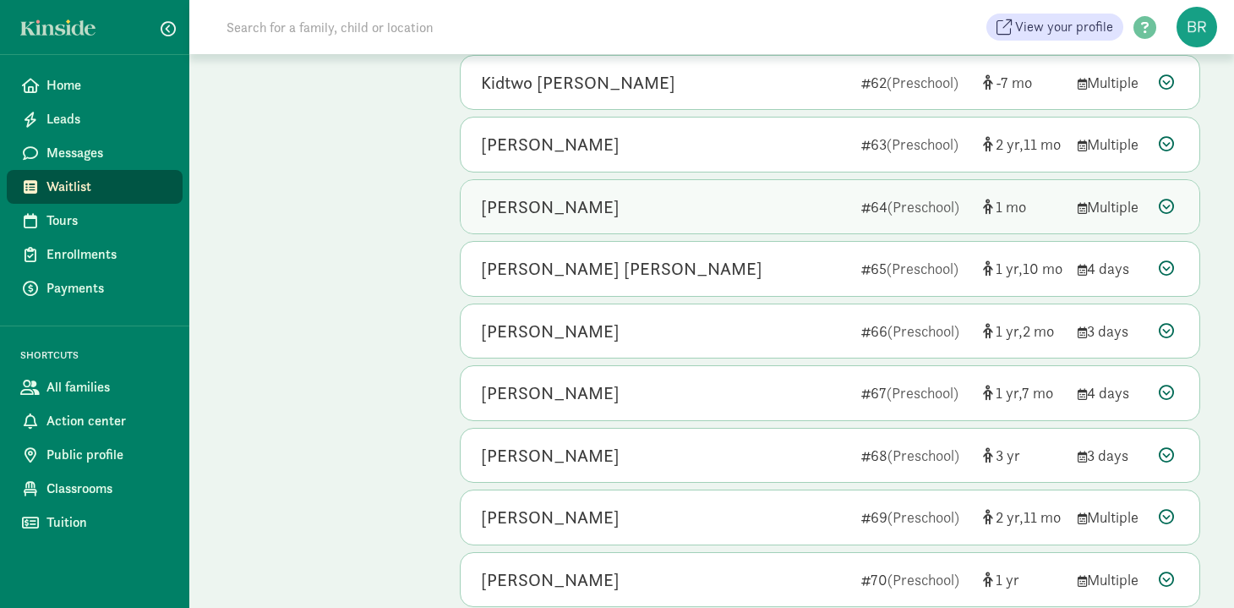
click at [741, 197] on div "[PERSON_NAME]" at bounding box center [664, 207] width 367 height 27
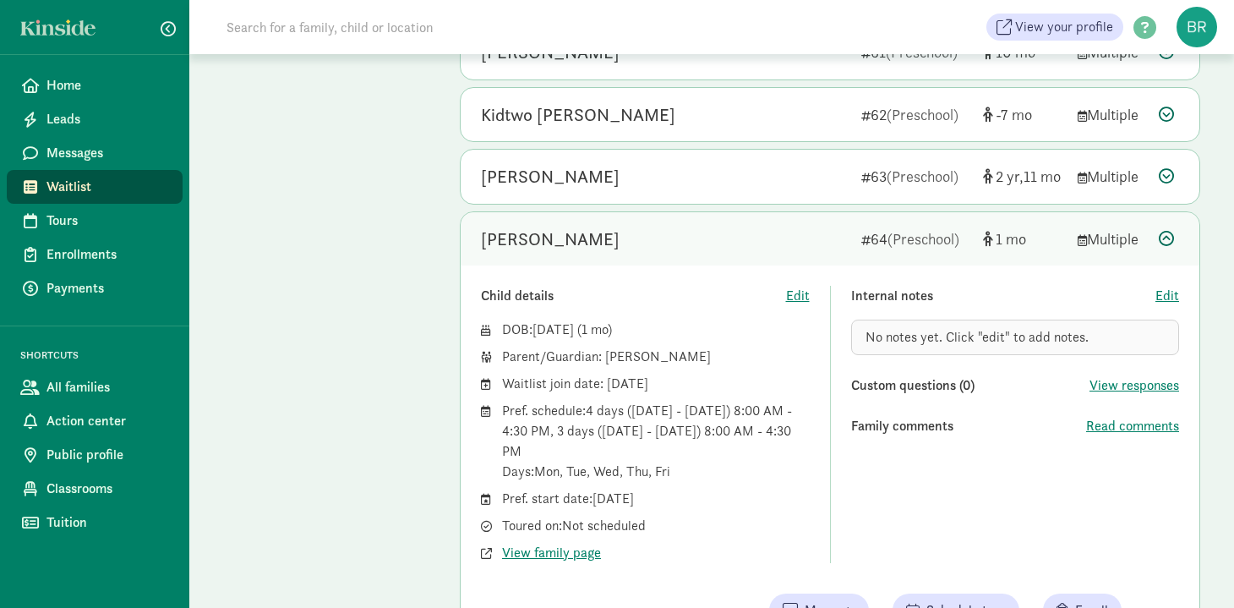
scroll to position [5094, 0]
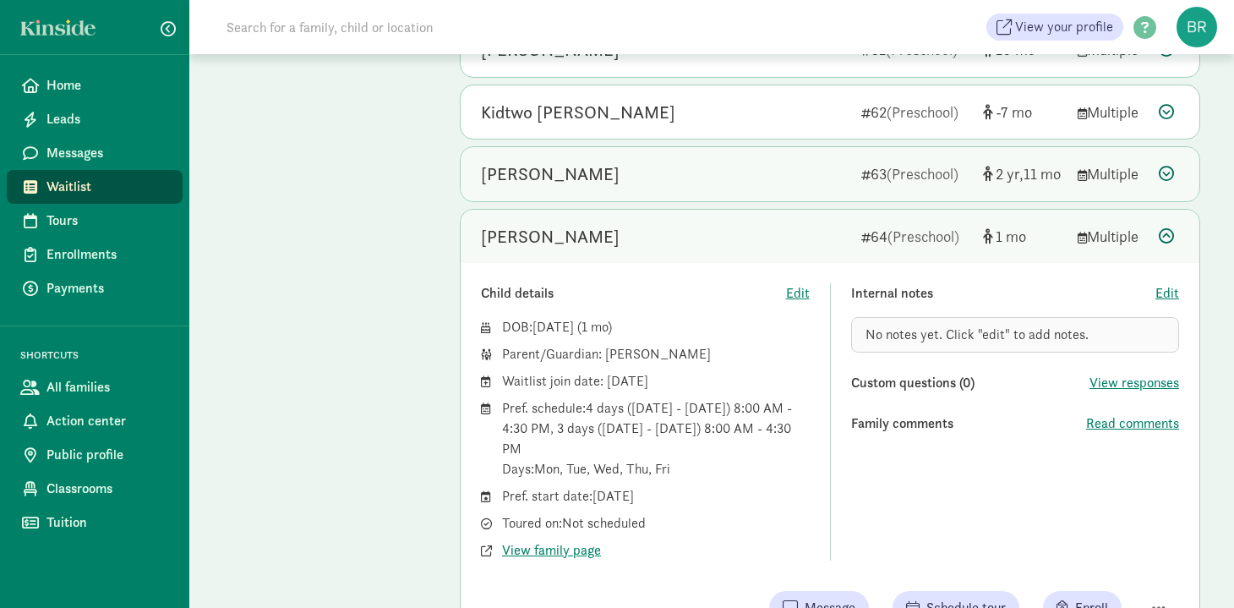
click at [510, 172] on div "[PERSON_NAME]" at bounding box center [550, 174] width 139 height 27
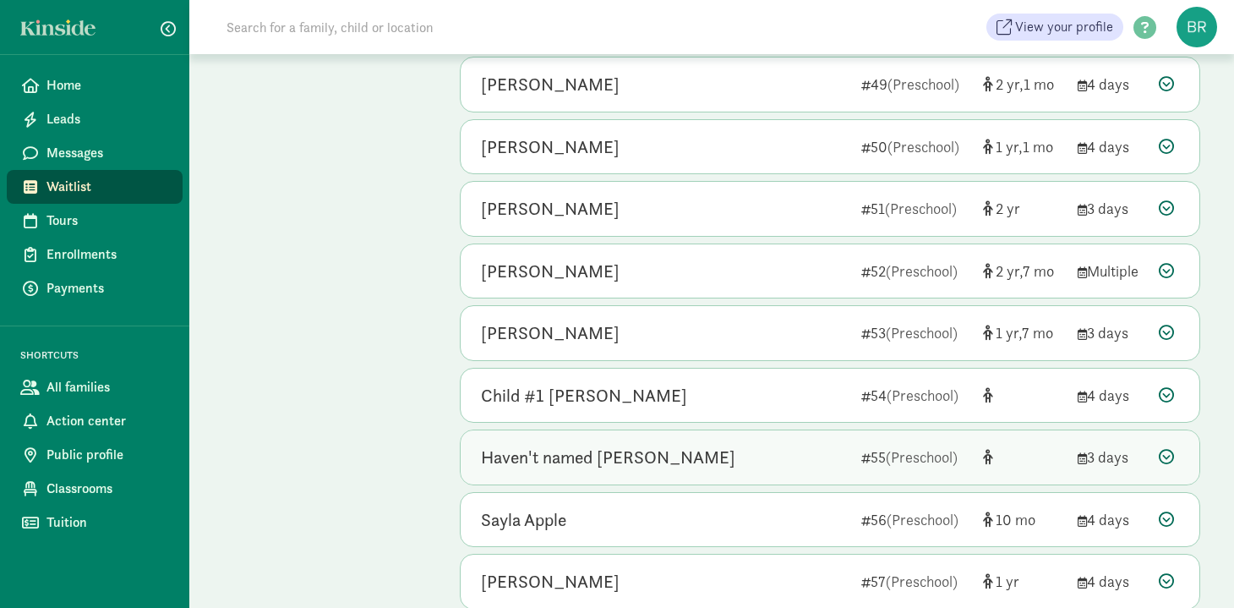
scroll to position [4289, 0]
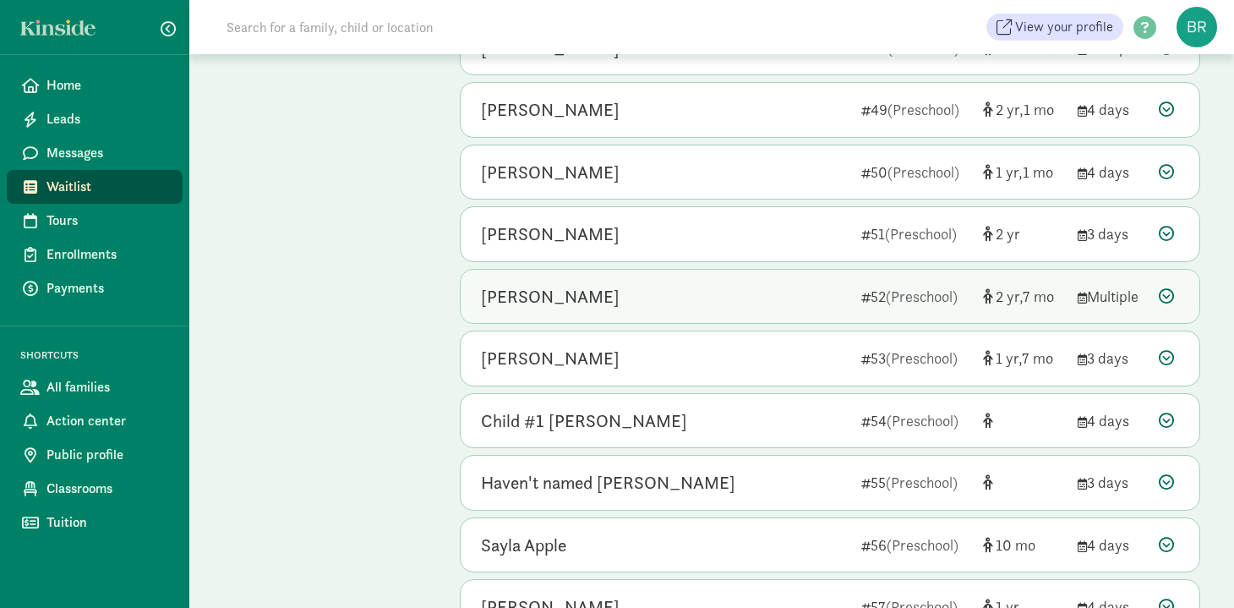
click at [721, 298] on div "[PERSON_NAME]" at bounding box center [664, 296] width 367 height 27
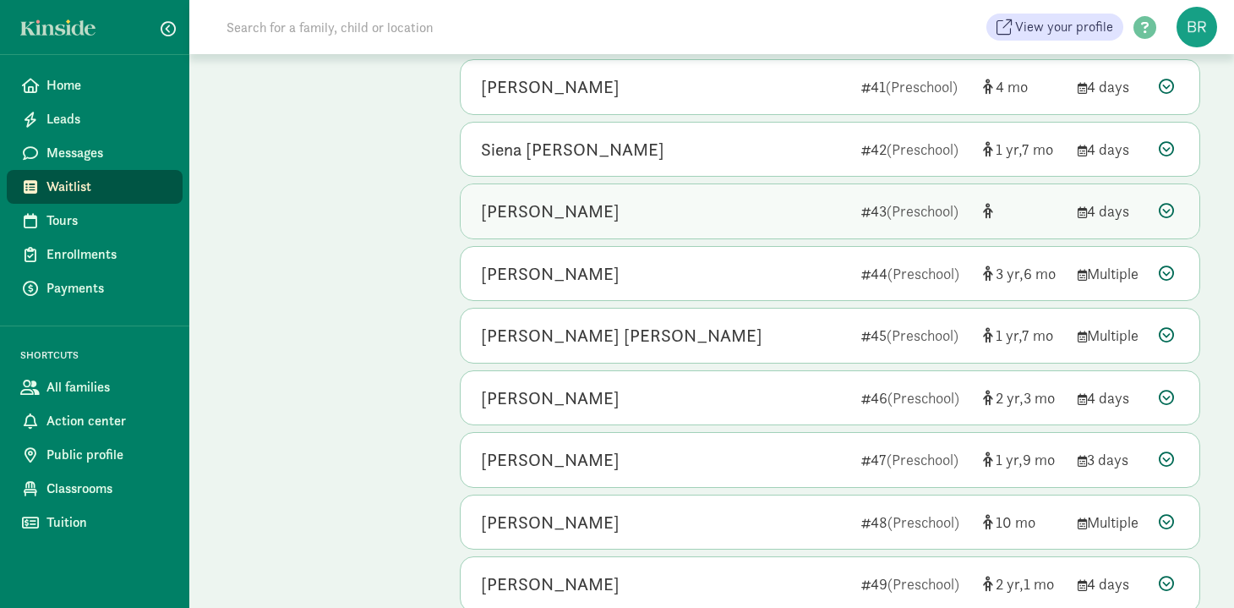
scroll to position [3796, 0]
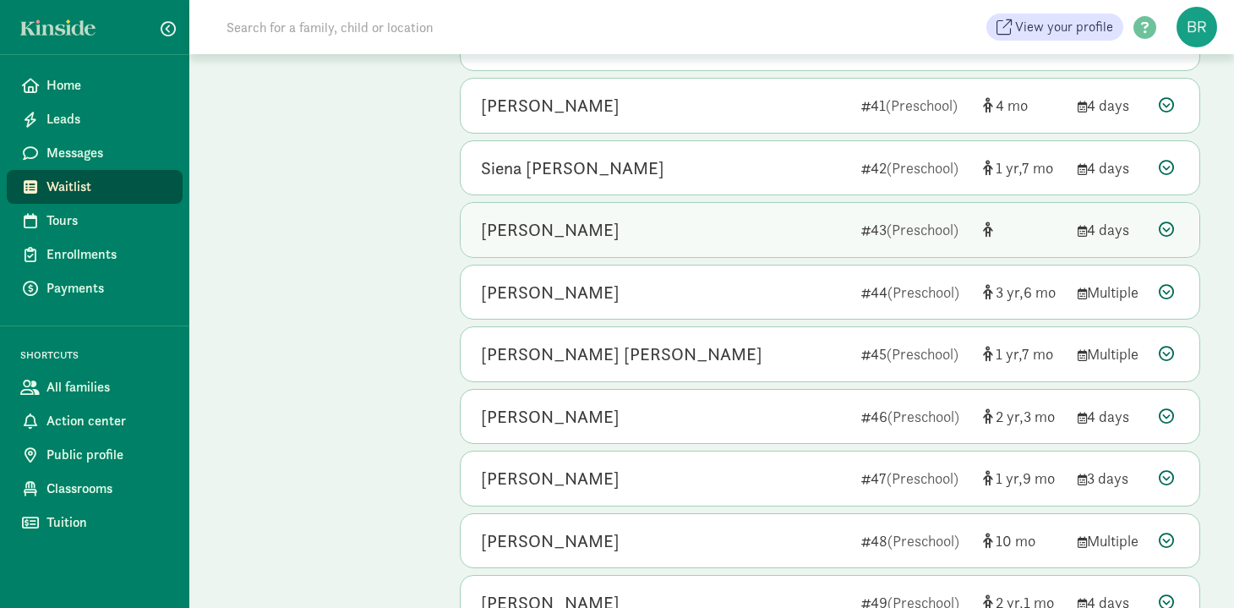
click at [723, 240] on div "[PERSON_NAME]" at bounding box center [664, 229] width 367 height 27
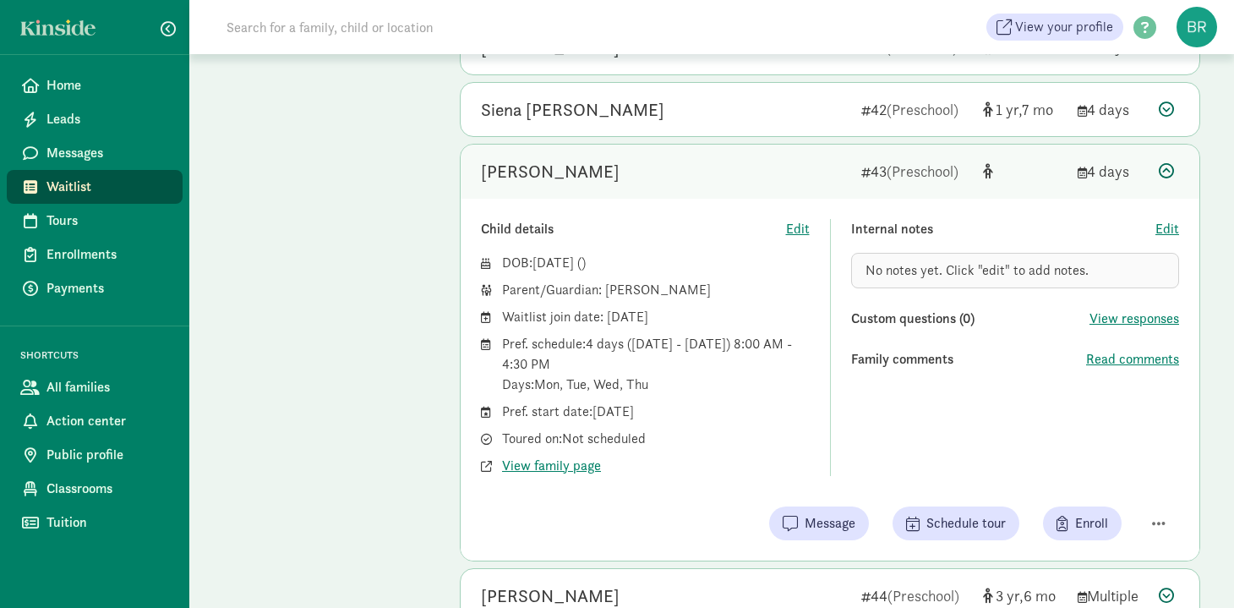
scroll to position [3797, 0]
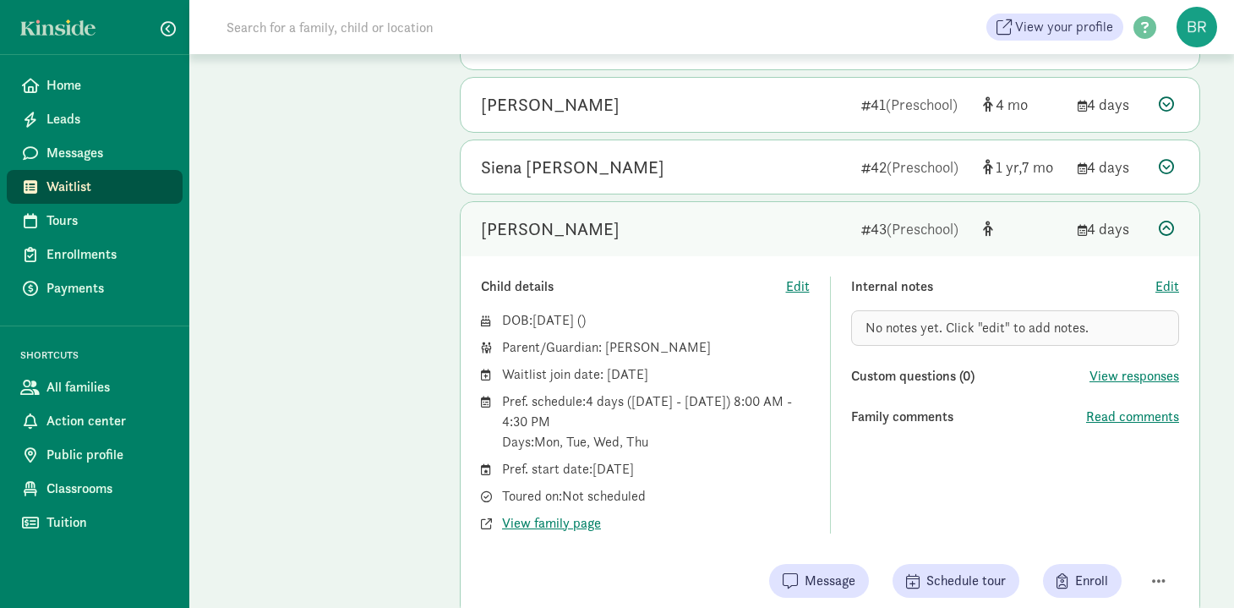
click at [1165, 230] on icon at bounding box center [1166, 228] width 15 height 15
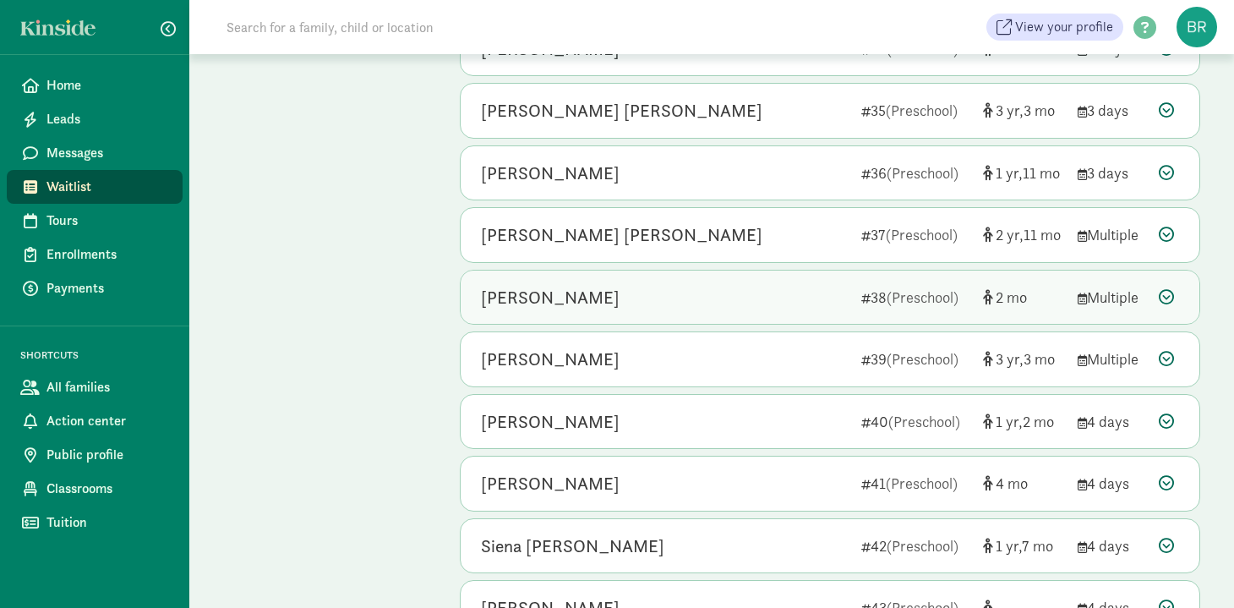
scroll to position [3420, 0]
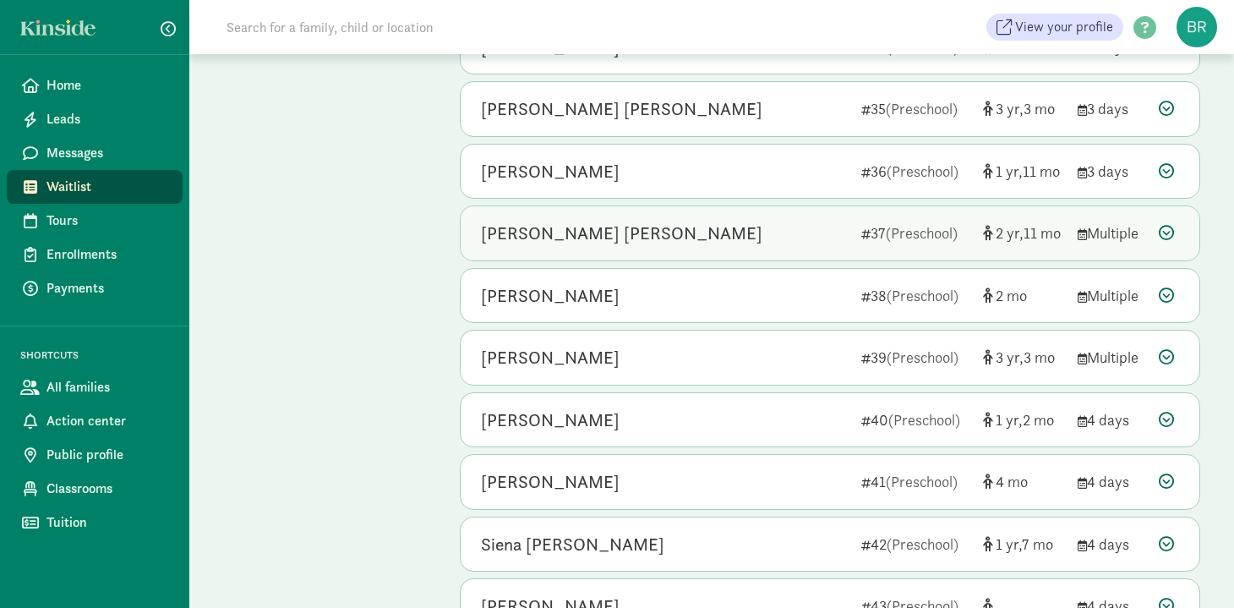
click at [1162, 233] on icon at bounding box center [1166, 232] width 15 height 15
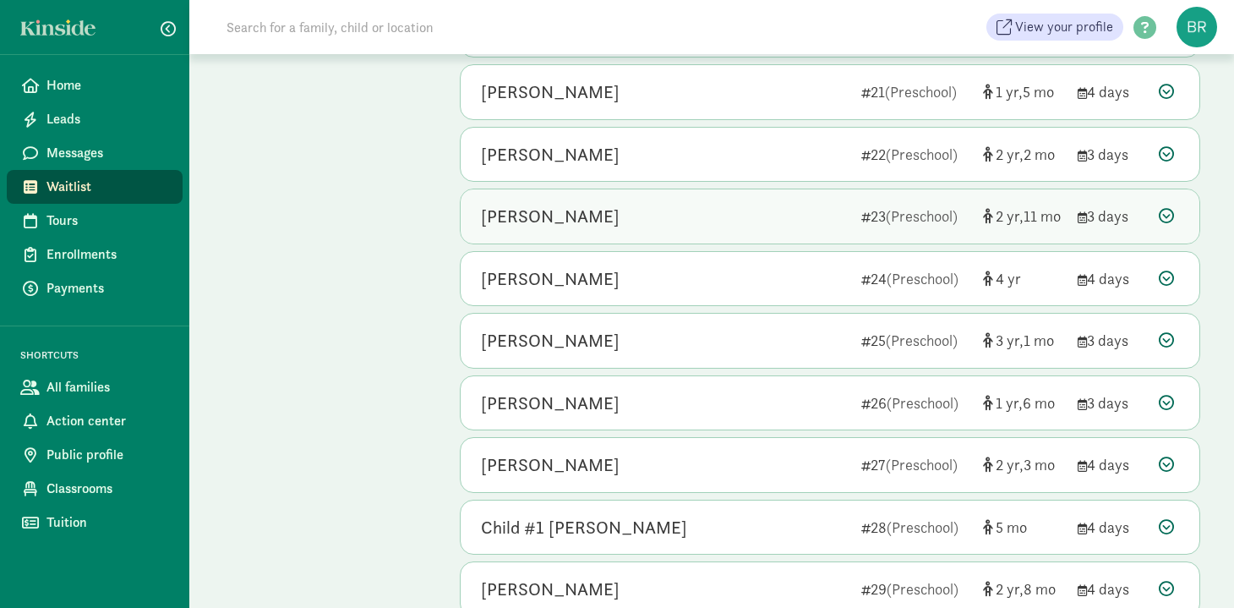
scroll to position [2566, 0]
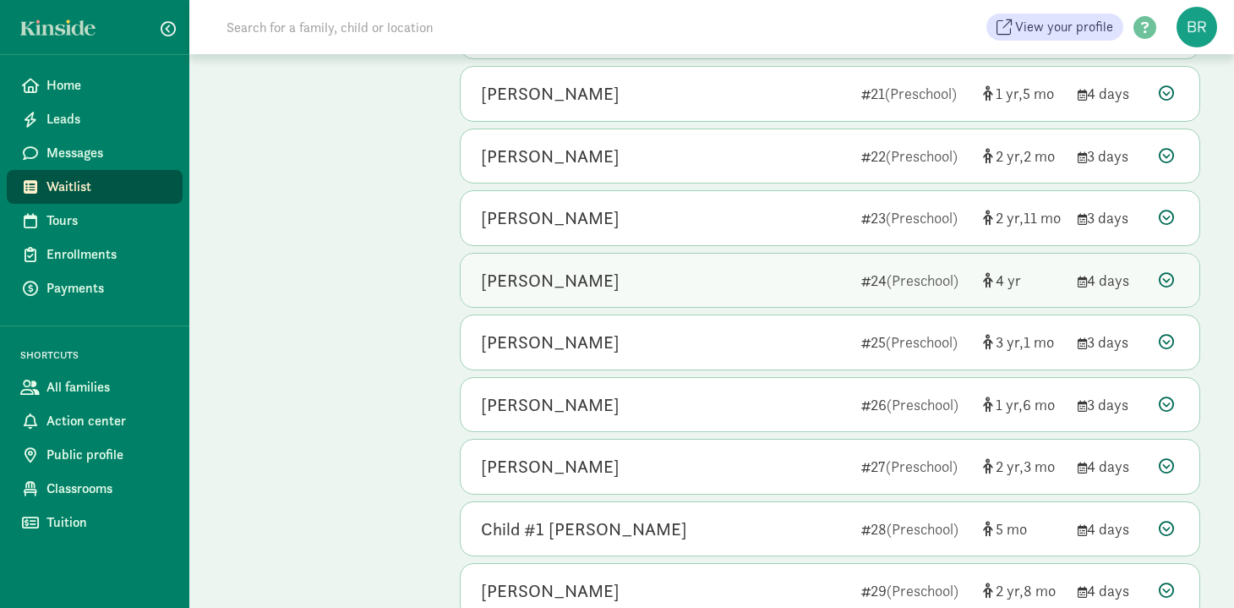
click at [935, 285] on span "(Preschool)" at bounding box center [922, 279] width 72 height 19
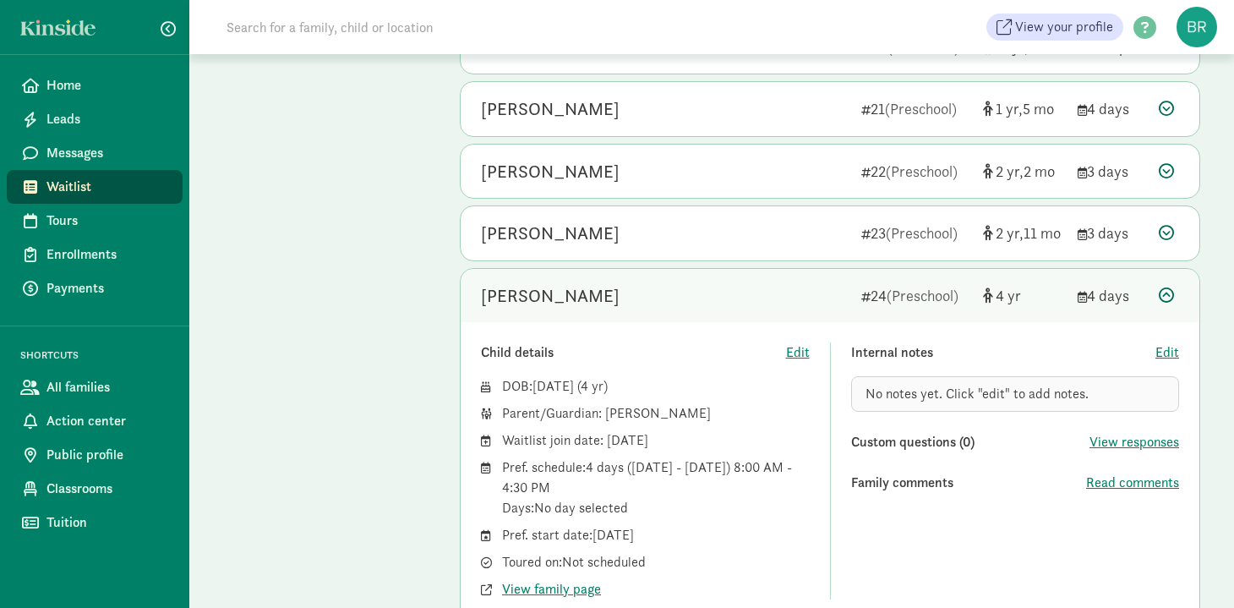
scroll to position [2520, 0]
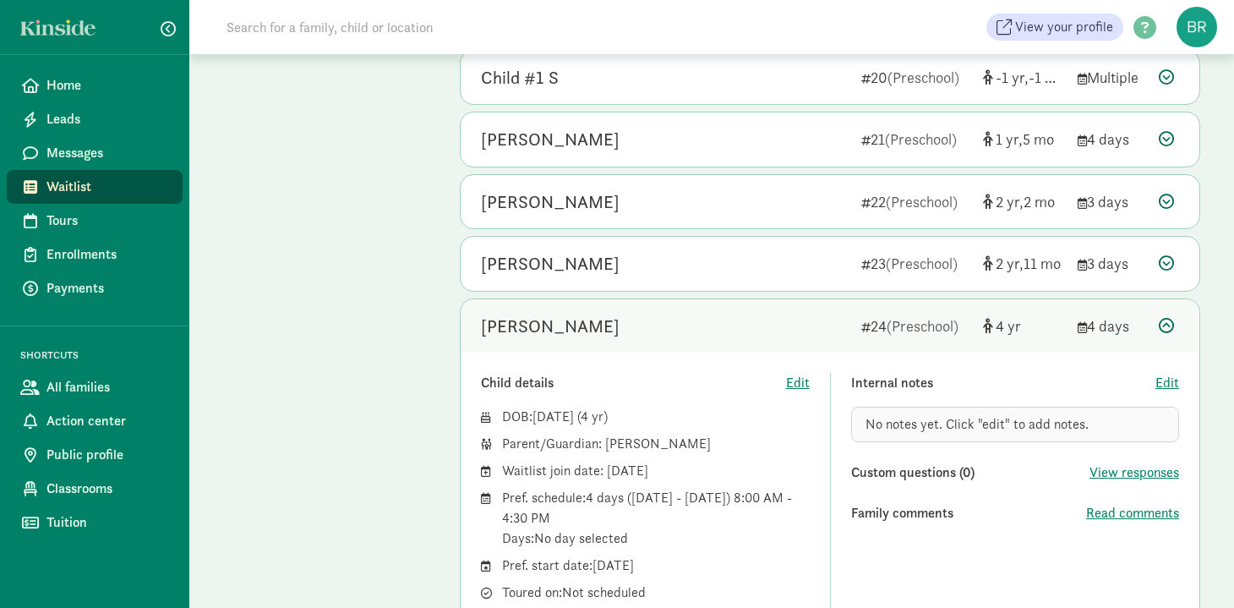
click at [1169, 319] on icon at bounding box center [1166, 325] width 15 height 15
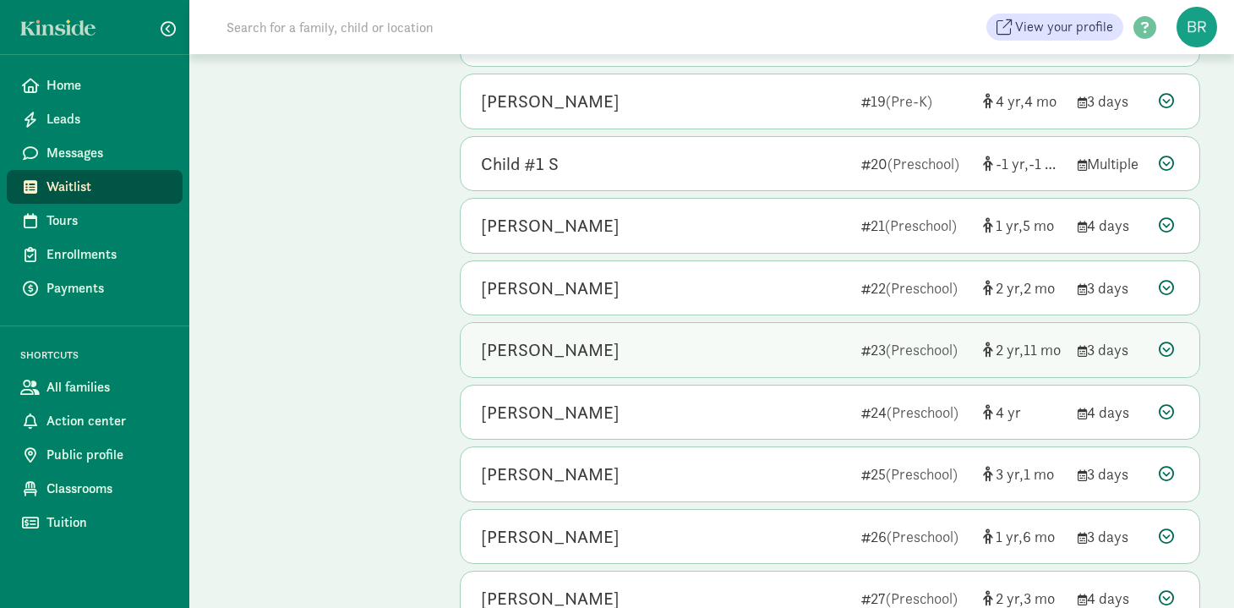
scroll to position [2419, 0]
